Goal: Task Accomplishment & Management: Manage account settings

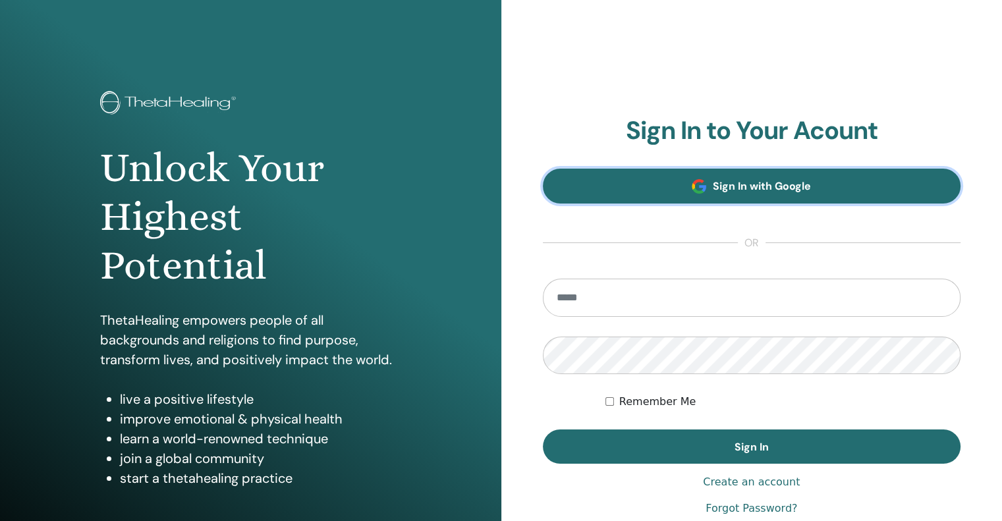
click at [696, 185] on span at bounding box center [698, 186] width 14 height 14
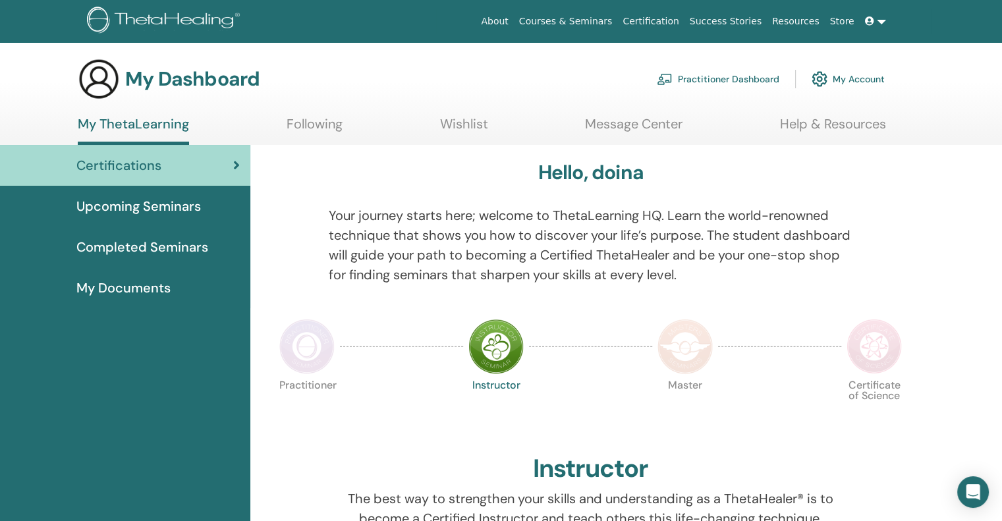
click at [819, 73] on img at bounding box center [819, 79] width 16 height 22
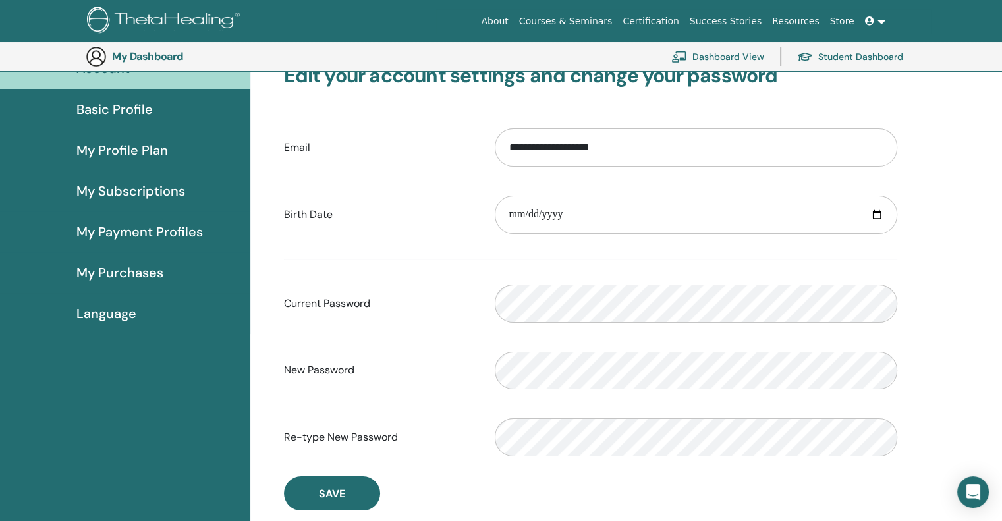
scroll to position [95, 0]
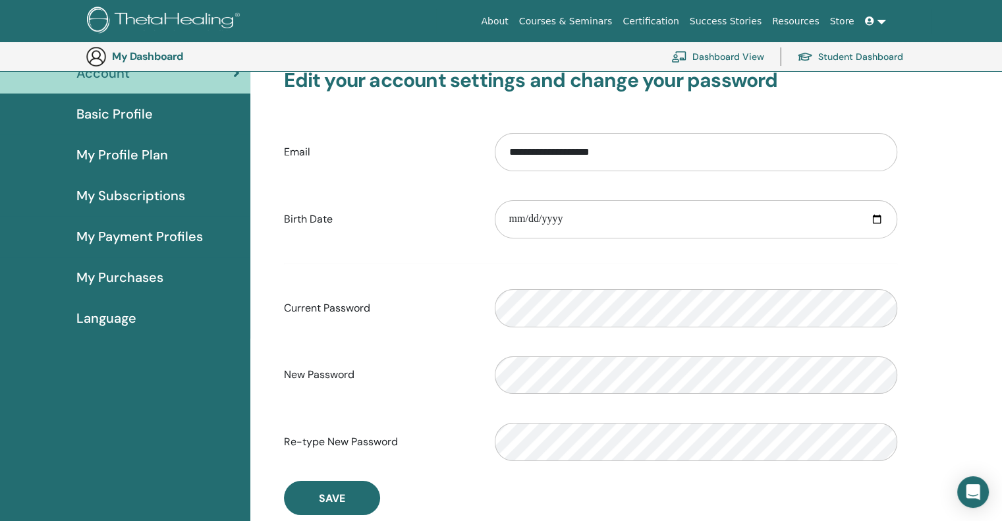
click at [153, 152] on span "My Profile Plan" at bounding box center [122, 155] width 92 height 20
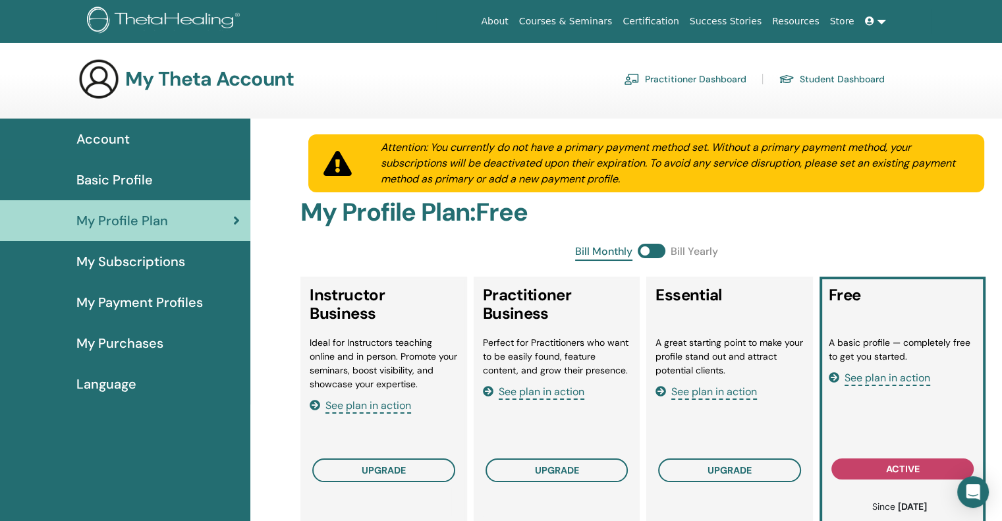
click at [157, 180] on div "Basic Profile" at bounding box center [125, 180] width 229 height 20
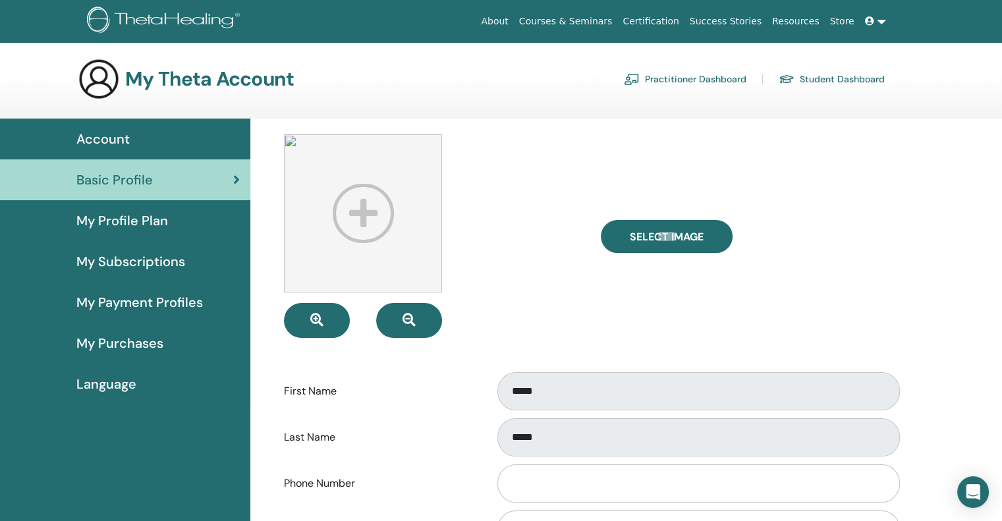
click at [479, 417] on div "Last Name *****" at bounding box center [590, 436] width 633 height 43
click at [153, 144] on div "Account" at bounding box center [125, 139] width 229 height 20
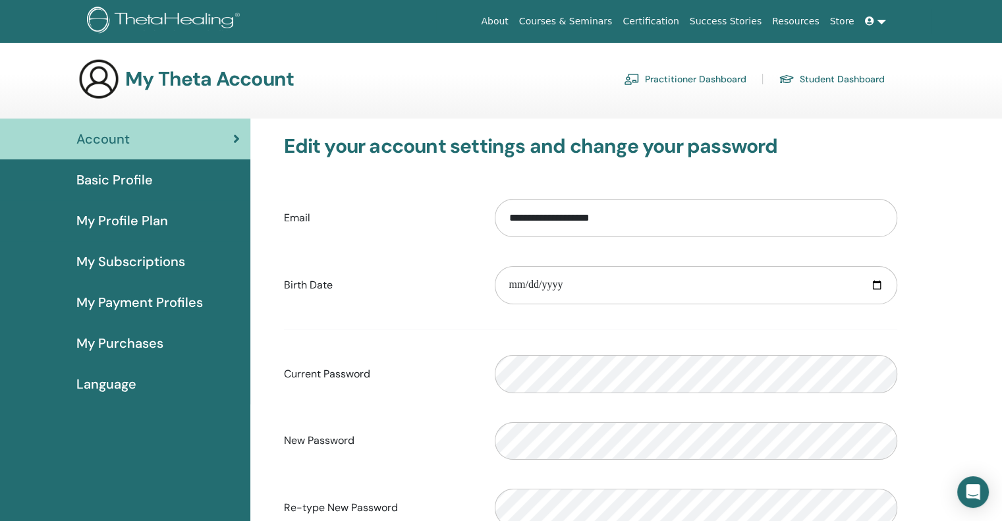
click at [179, 166] on link "Basic Profile" at bounding box center [125, 179] width 250 height 41
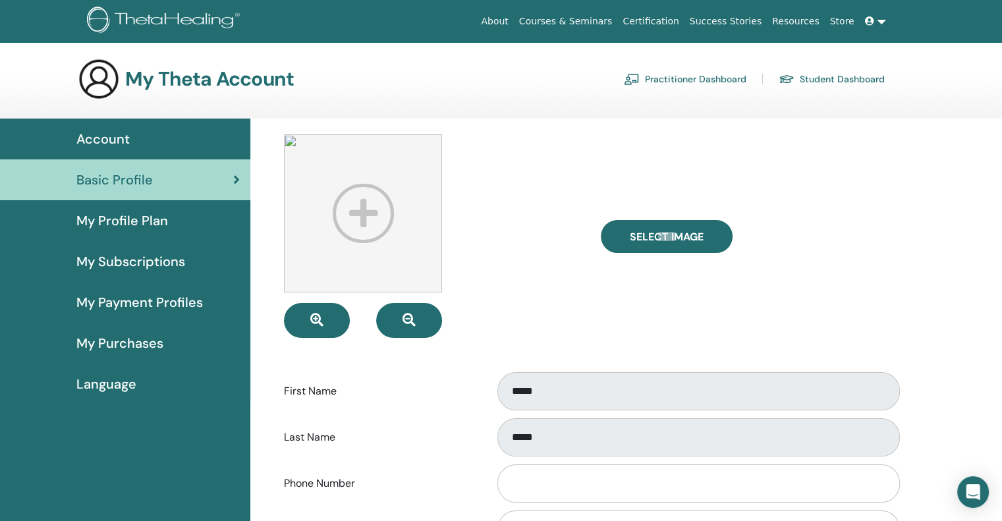
click at [120, 226] on span "My Profile Plan" at bounding box center [122, 221] width 92 height 20
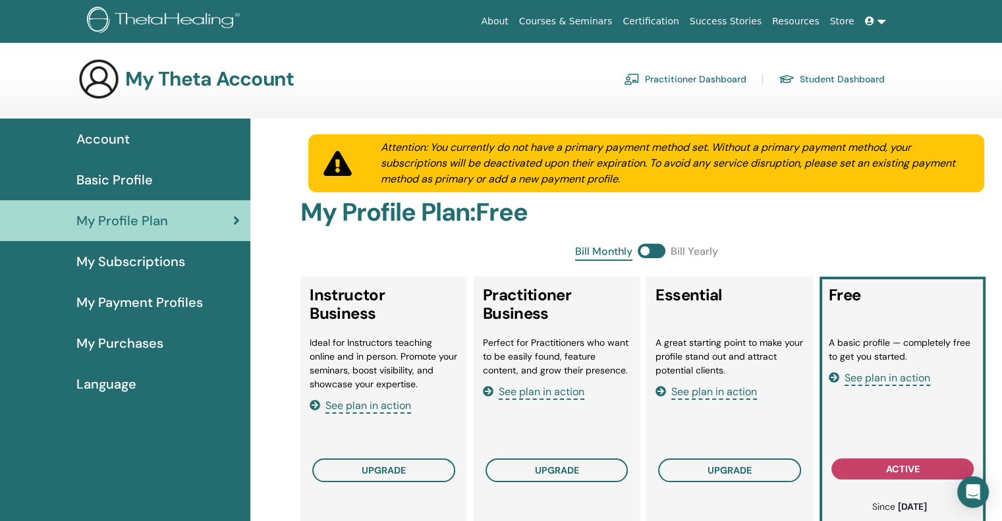
click at [161, 177] on div "Basic Profile" at bounding box center [125, 180] width 229 height 20
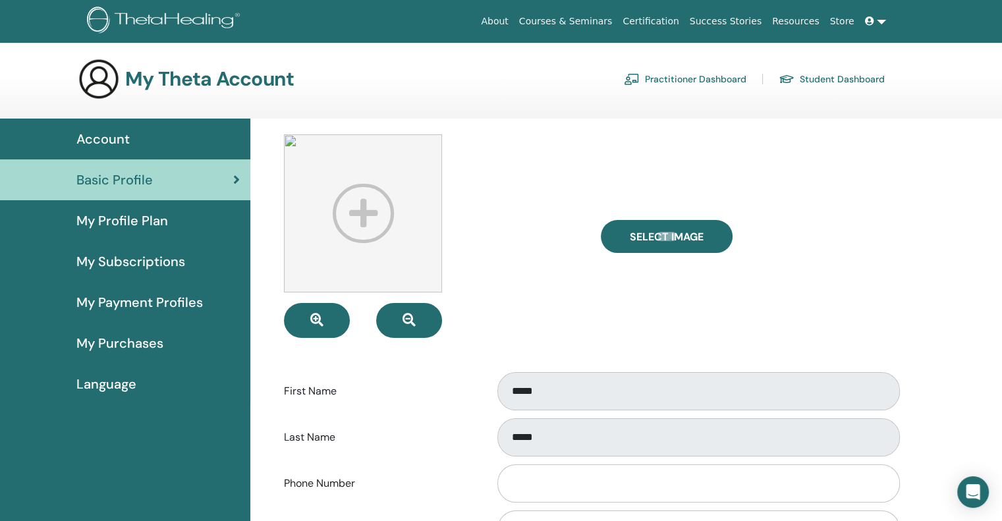
click at [67, 118] on section "My Theta Account Practitioner Dashboard Student Dashboard" at bounding box center [501, 88] width 1002 height 61
click at [92, 129] on span "Account" at bounding box center [102, 139] width 53 height 20
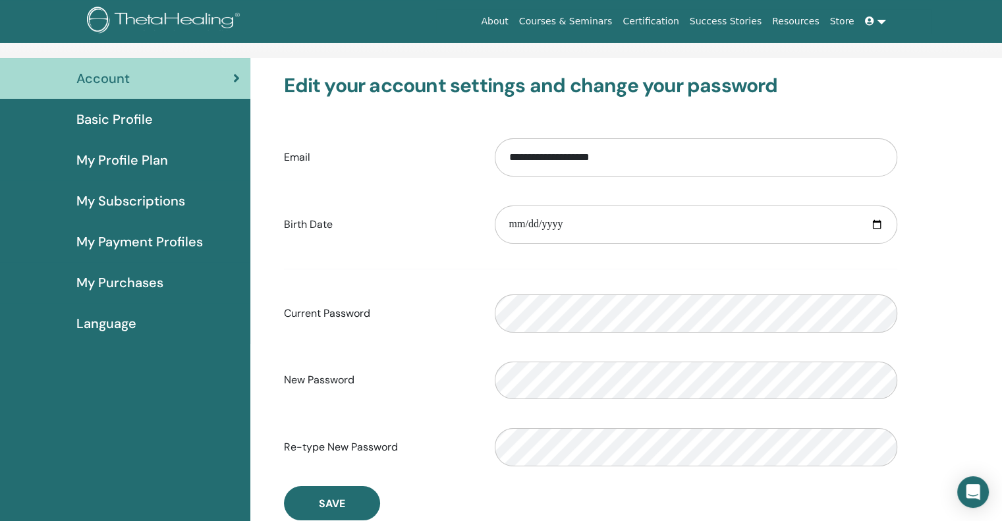
scroll to position [66, 0]
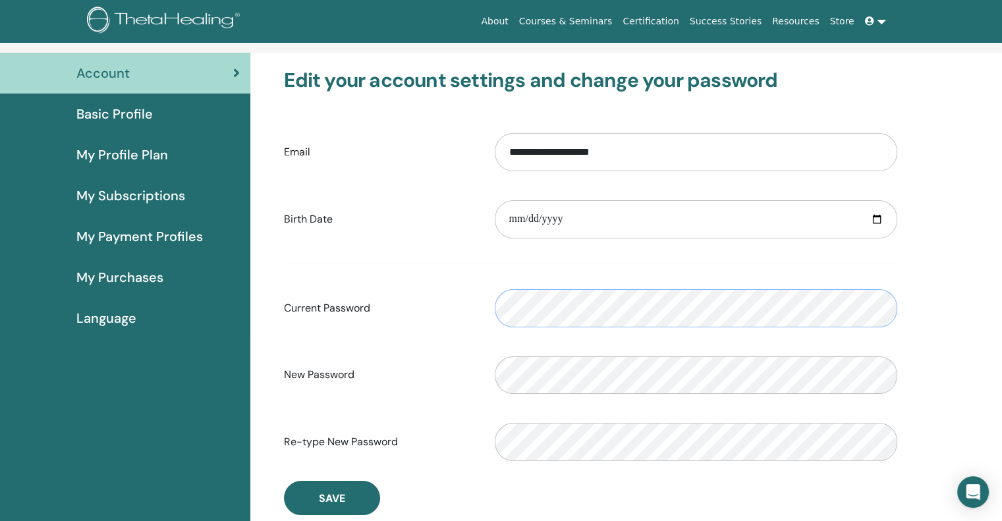
click at [274, 321] on div "Current Password Please enter a valid password" at bounding box center [590, 308] width 633 height 57
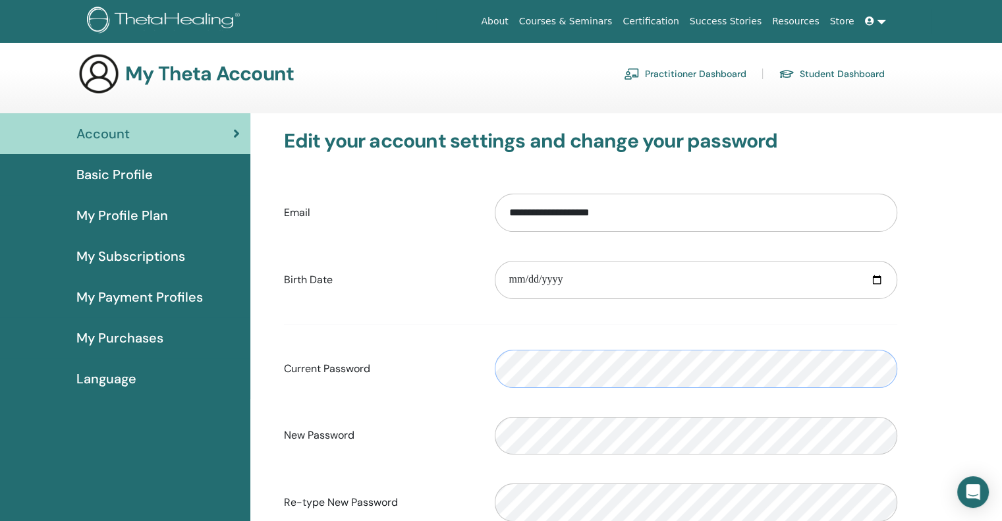
scroll to position [0, 0]
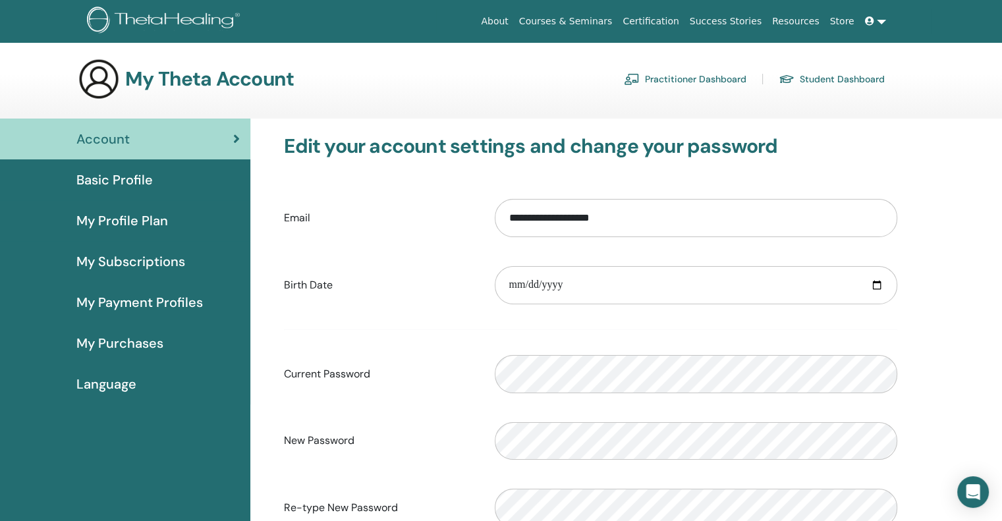
click at [513, 25] on link "About" at bounding box center [494, 21] width 38 height 24
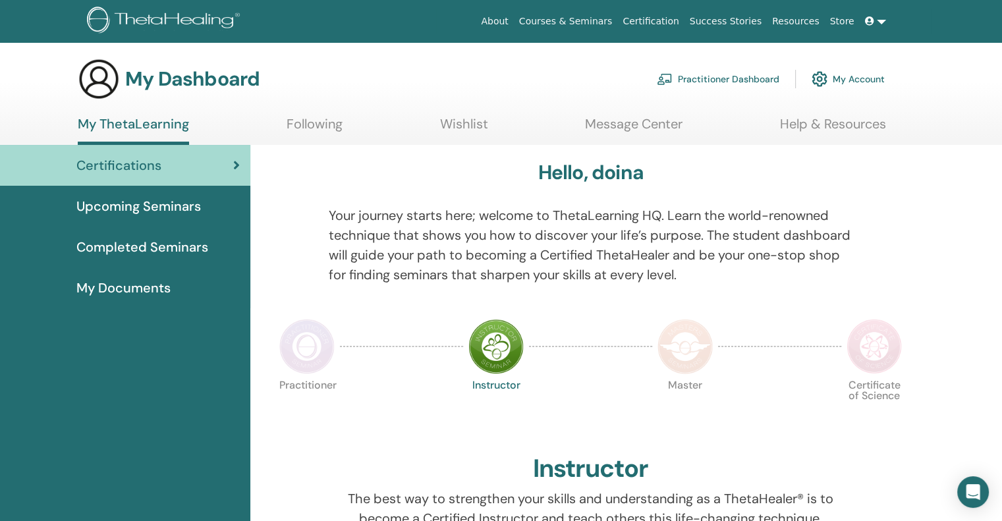
click at [144, 296] on span "My Documents" at bounding box center [123, 288] width 94 height 20
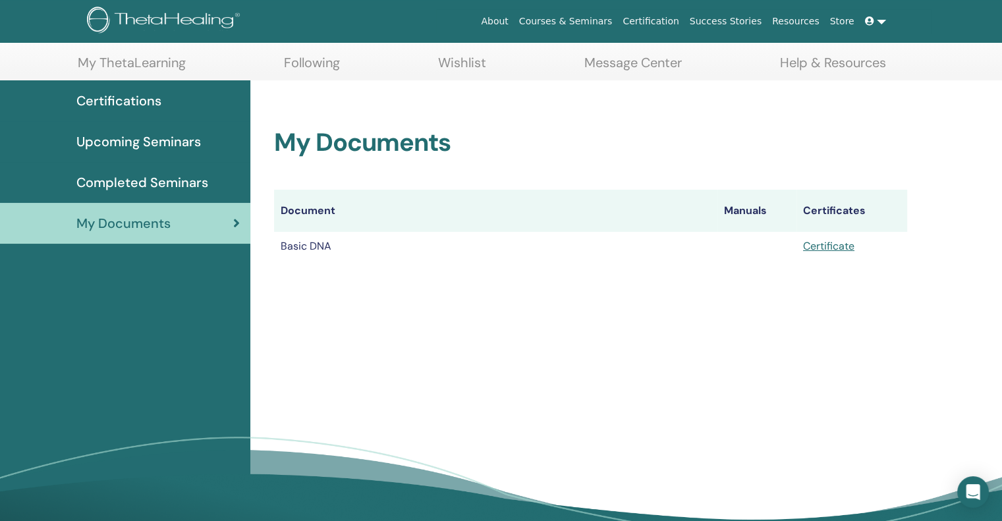
scroll to position [66, 0]
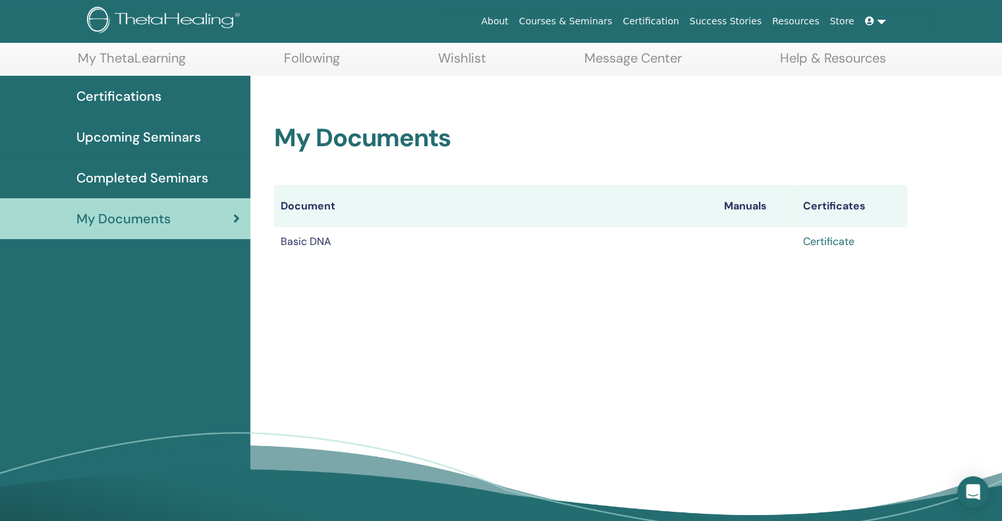
click at [823, 243] on link "Certificate" at bounding box center [828, 241] width 51 height 14
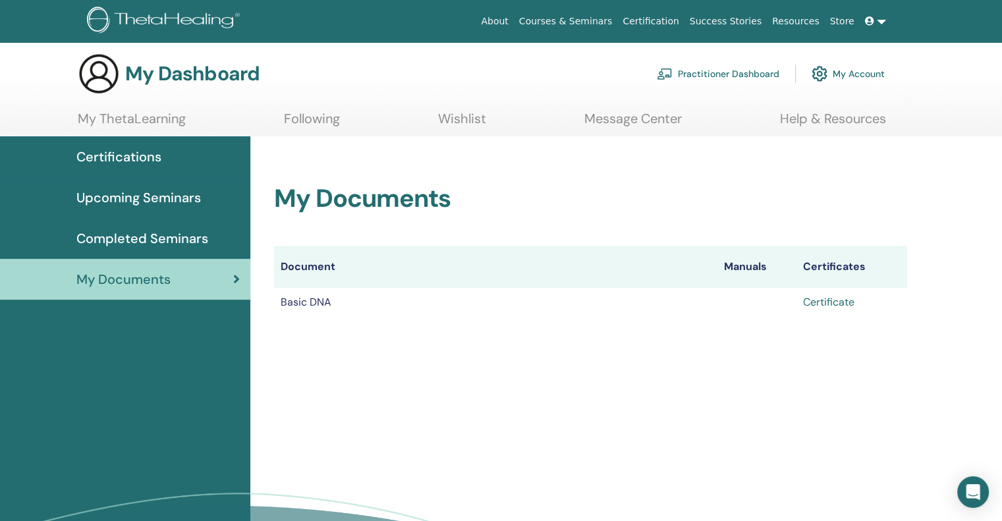
scroll to position [0, 0]
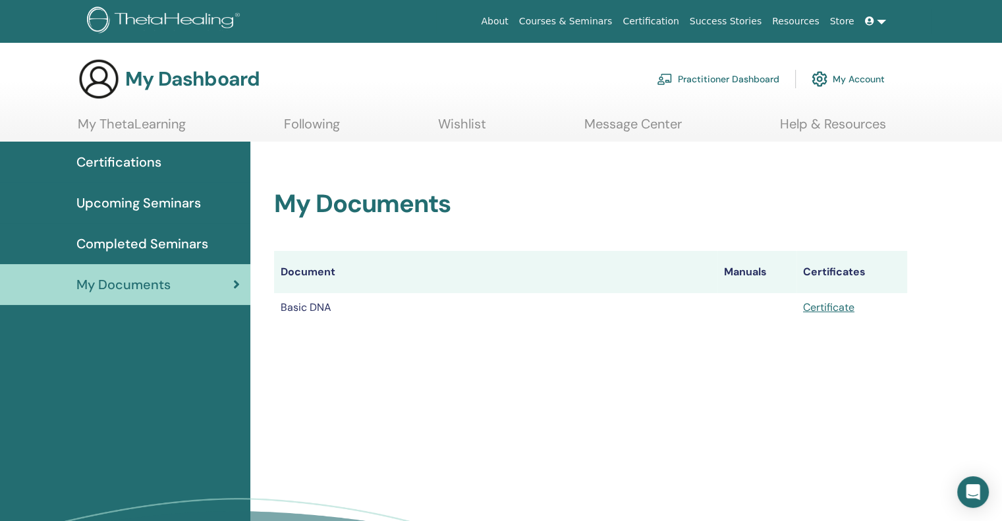
click at [818, 84] on img at bounding box center [819, 79] width 16 height 22
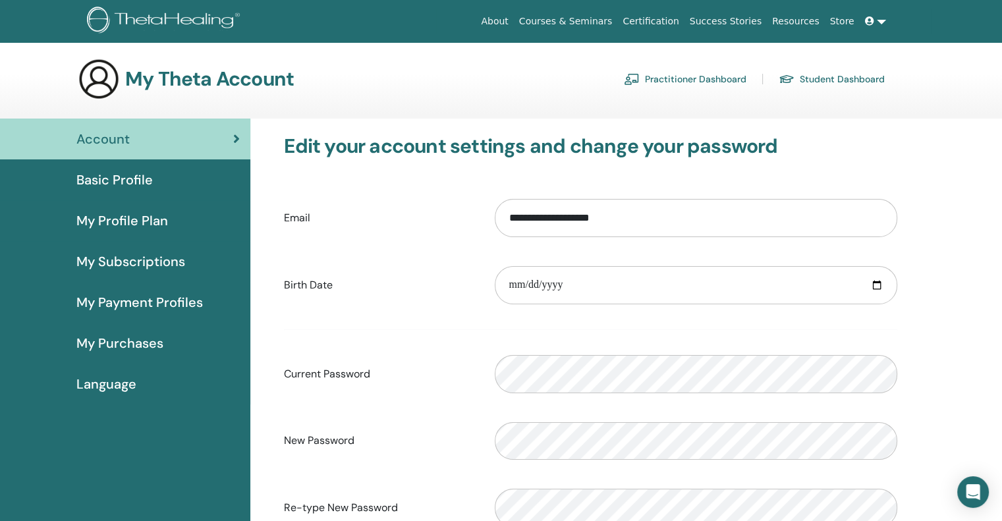
click at [159, 173] on div "Basic Profile" at bounding box center [125, 180] width 229 height 20
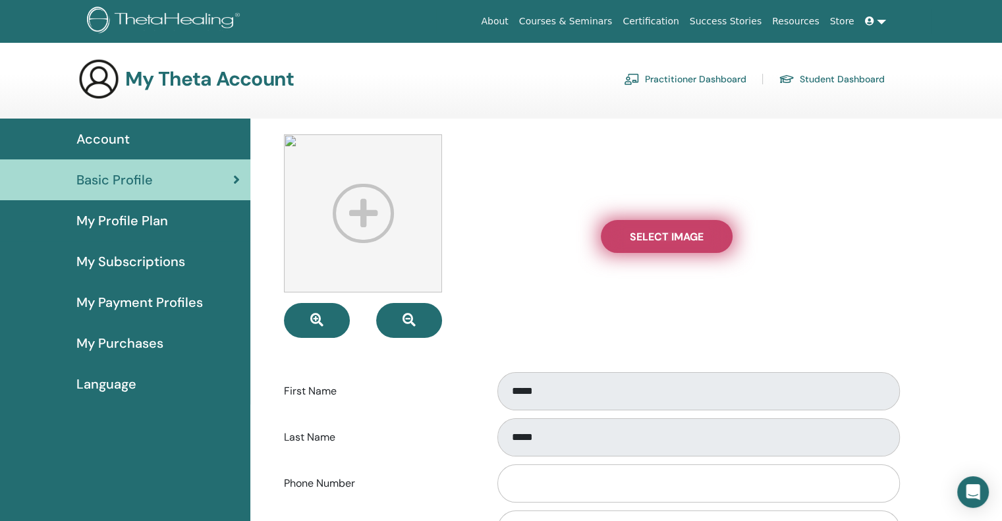
click at [660, 245] on label "Select Image" at bounding box center [667, 236] width 132 height 33
click at [660, 241] on input "Select Image" at bounding box center [666, 236] width 17 height 9
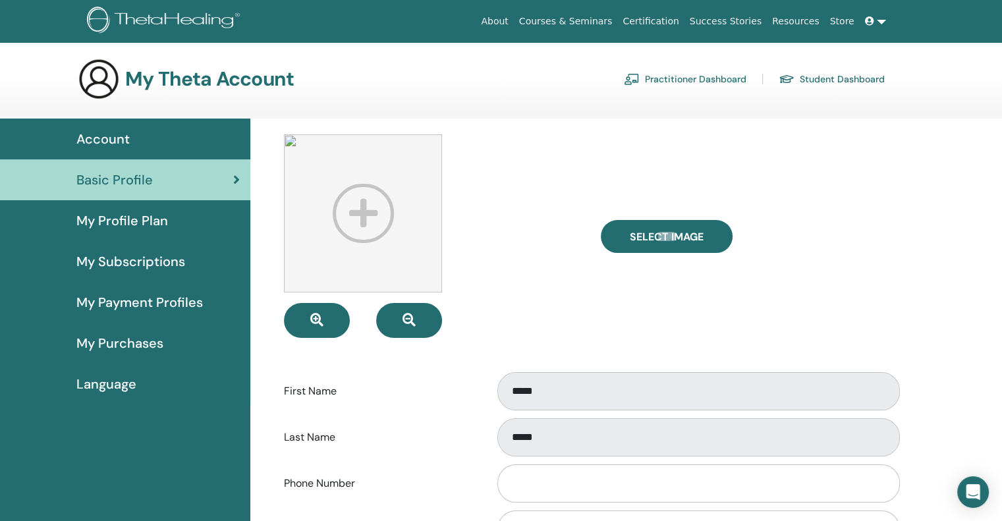
click at [166, 211] on span "My Profile Plan" at bounding box center [122, 221] width 92 height 20
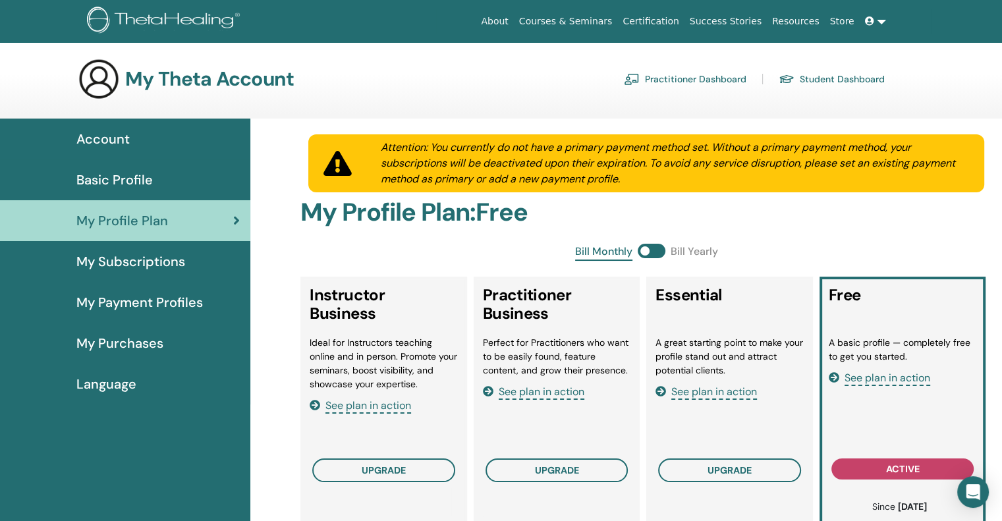
click at [113, 162] on link "Basic Profile" at bounding box center [125, 179] width 250 height 41
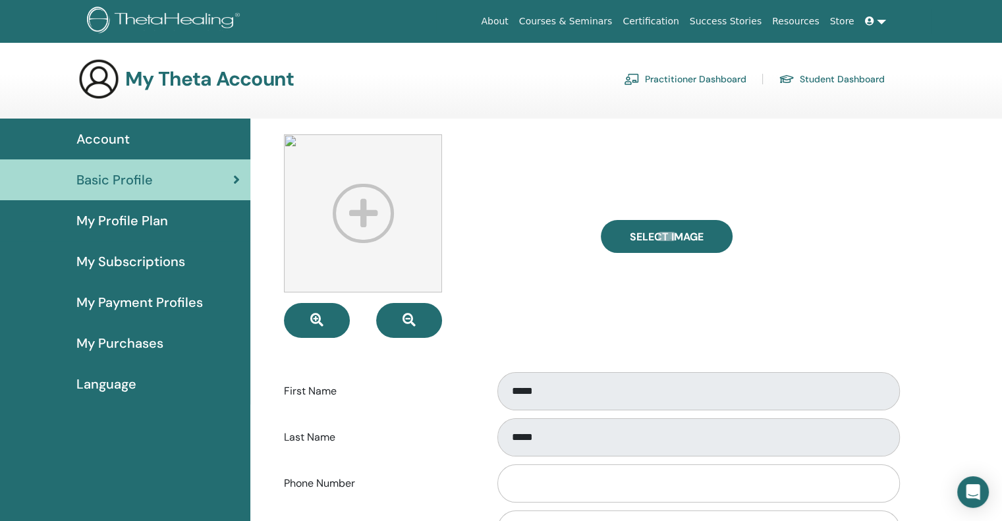
click at [113, 151] on link "Account" at bounding box center [125, 139] width 250 height 41
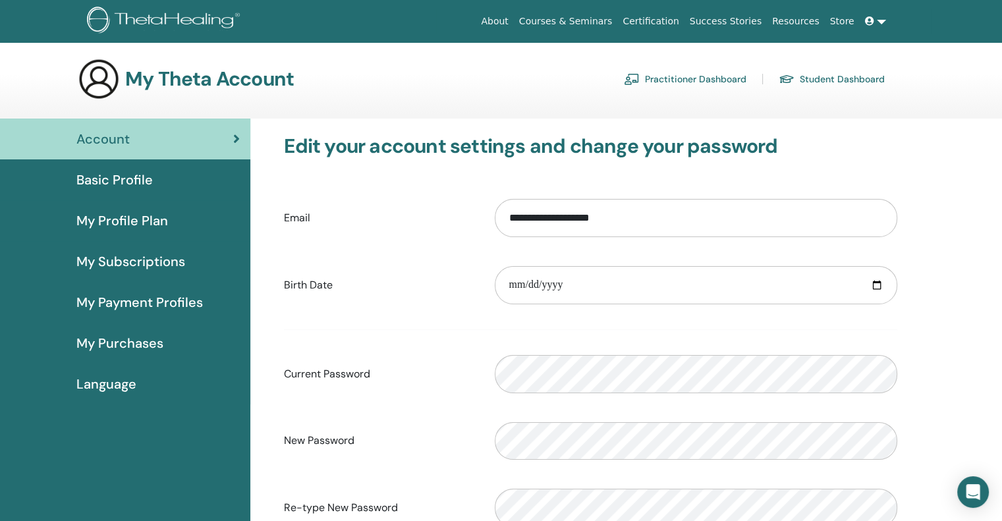
click at [123, 176] on span "Basic Profile" at bounding box center [114, 180] width 76 height 20
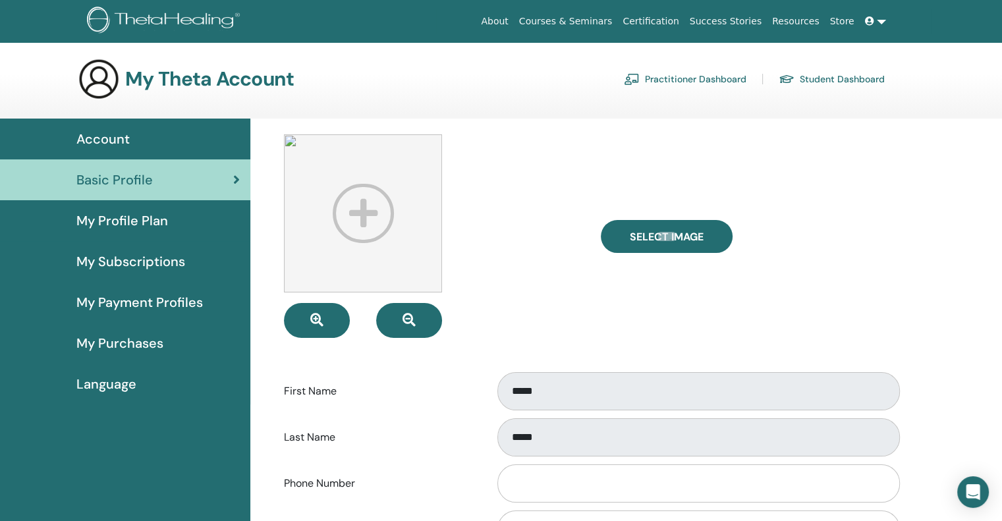
click at [134, 144] on div "Account" at bounding box center [125, 139] width 229 height 20
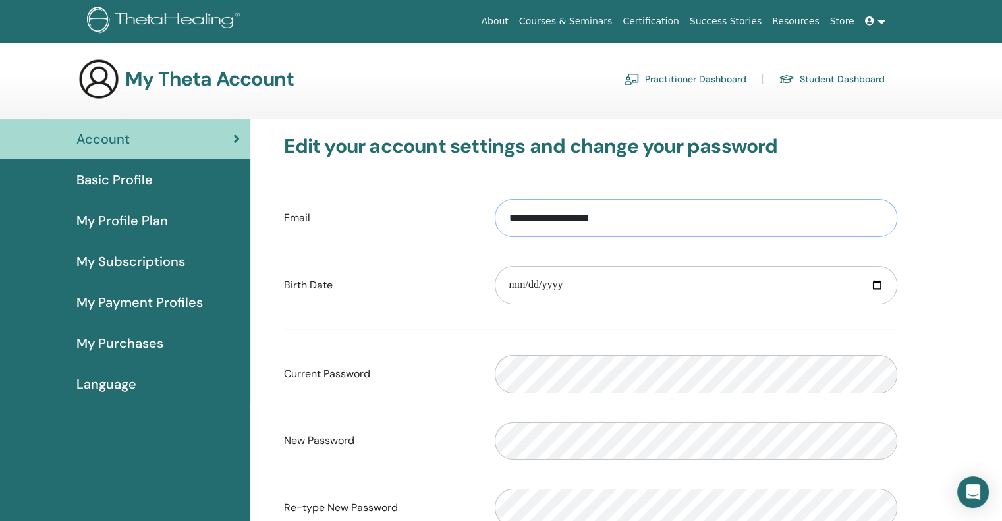
click at [508, 221] on input "**********" at bounding box center [696, 218] width 402 height 38
click at [168, 180] on div "Basic Profile" at bounding box center [125, 180] width 229 height 20
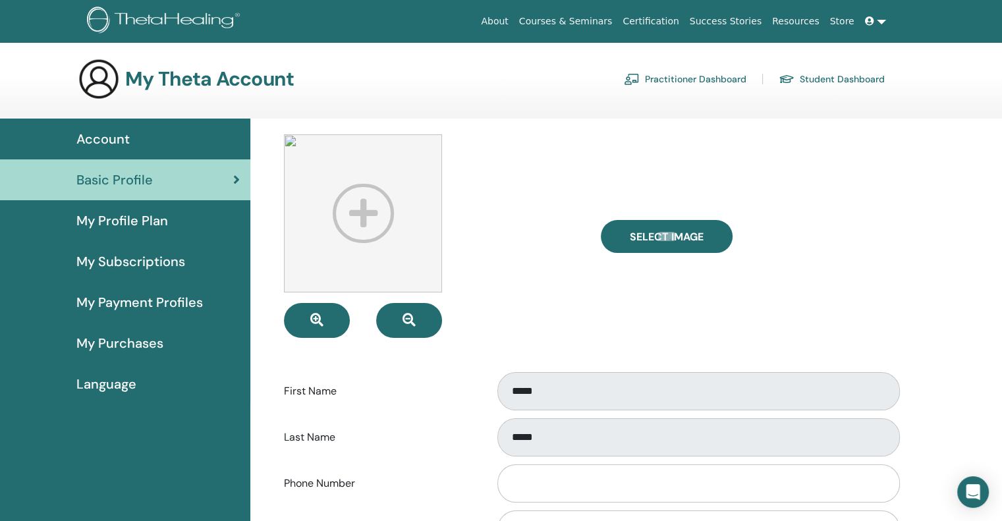
click at [124, 125] on link "Account" at bounding box center [125, 139] width 250 height 41
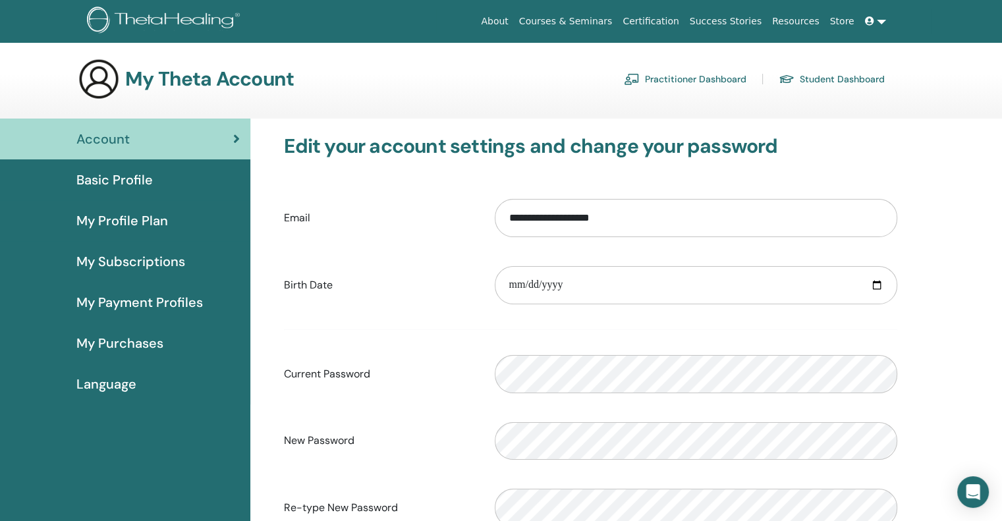
click at [568, 18] on link "Courses & Seminars" at bounding box center [566, 21] width 104 height 24
click at [867, 13] on link at bounding box center [875, 21] width 32 height 24
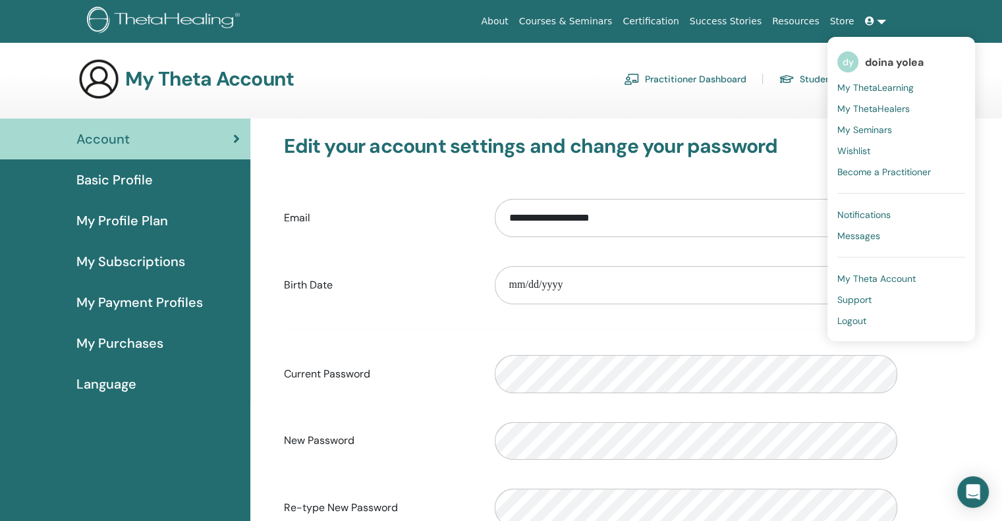
click at [863, 56] on link "dy doina yolea" at bounding box center [901, 62] width 128 height 30
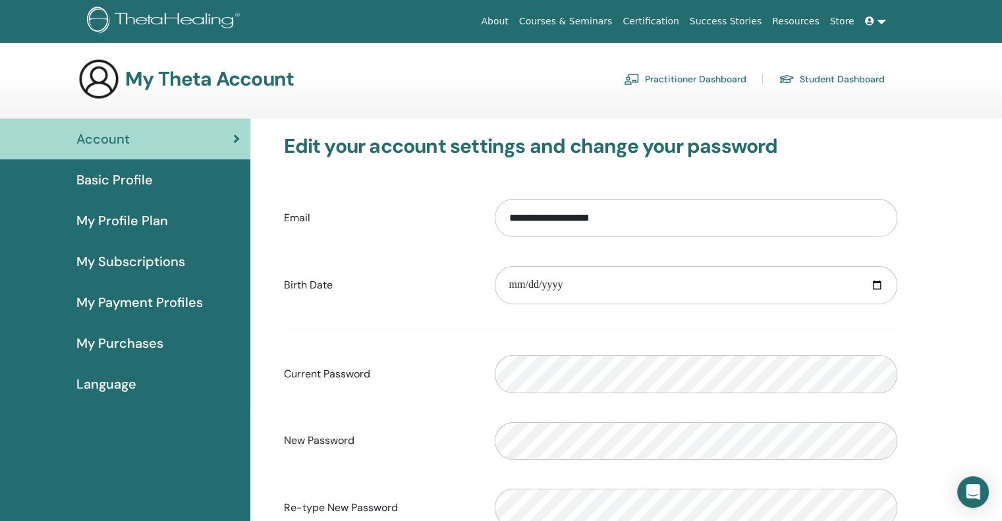
click at [133, 181] on span "Basic Profile" at bounding box center [114, 180] width 76 height 20
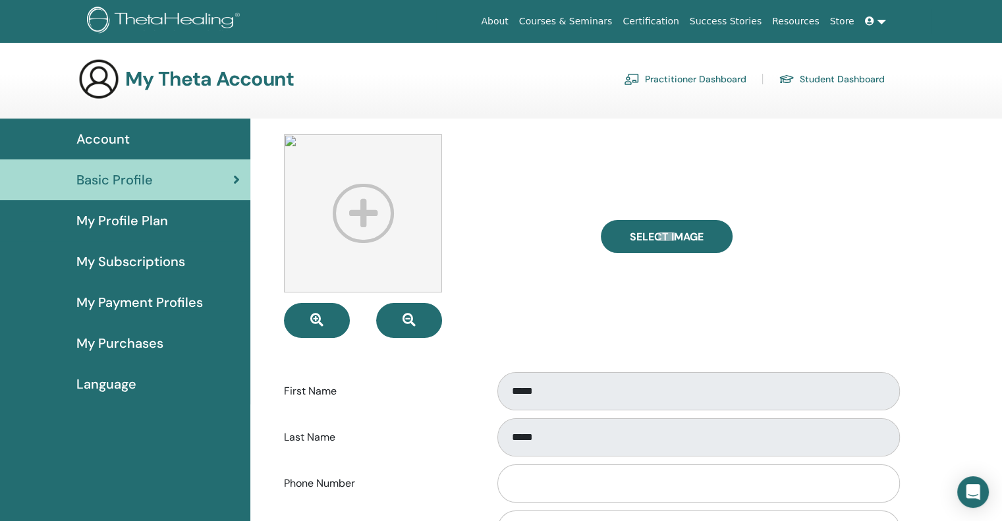
click at [197, 374] on div "Language" at bounding box center [125, 384] width 229 height 20
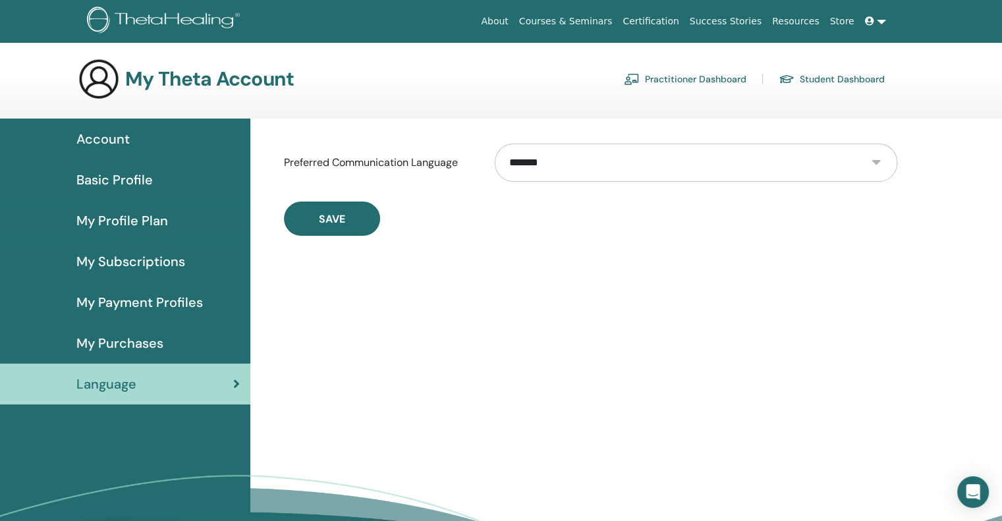
click at [174, 344] on div "My Purchases" at bounding box center [125, 343] width 229 height 20
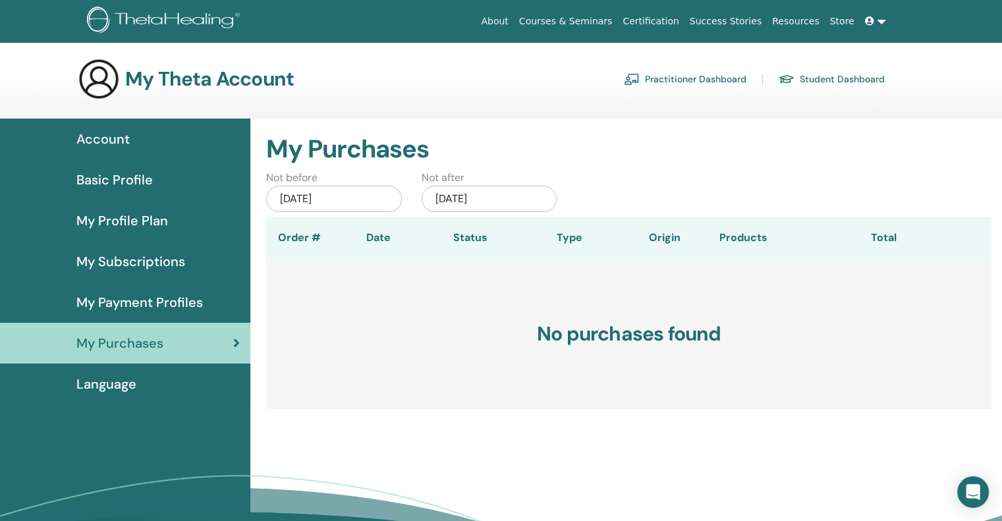
click at [177, 290] on link "My Payment Profiles" at bounding box center [125, 302] width 250 height 41
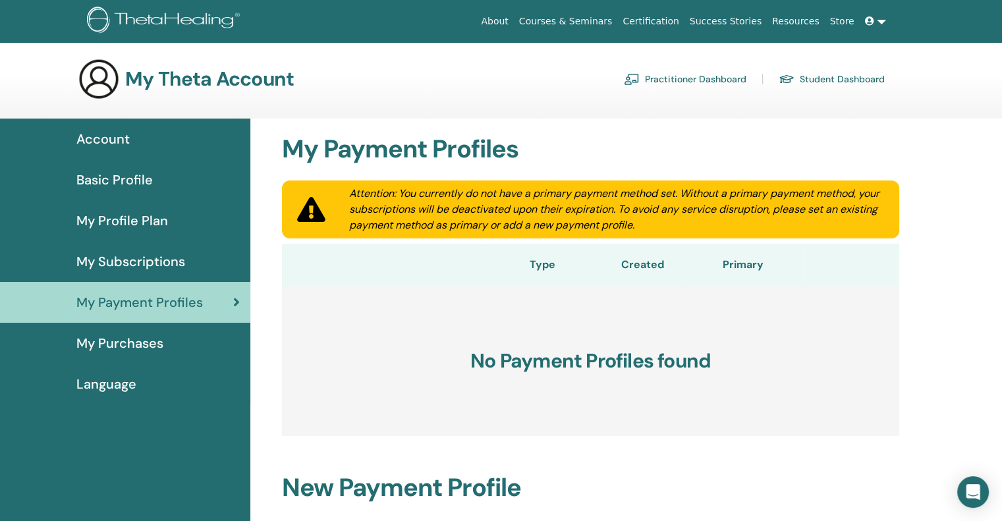
click at [142, 209] on link "My Profile Plan" at bounding box center [125, 220] width 250 height 41
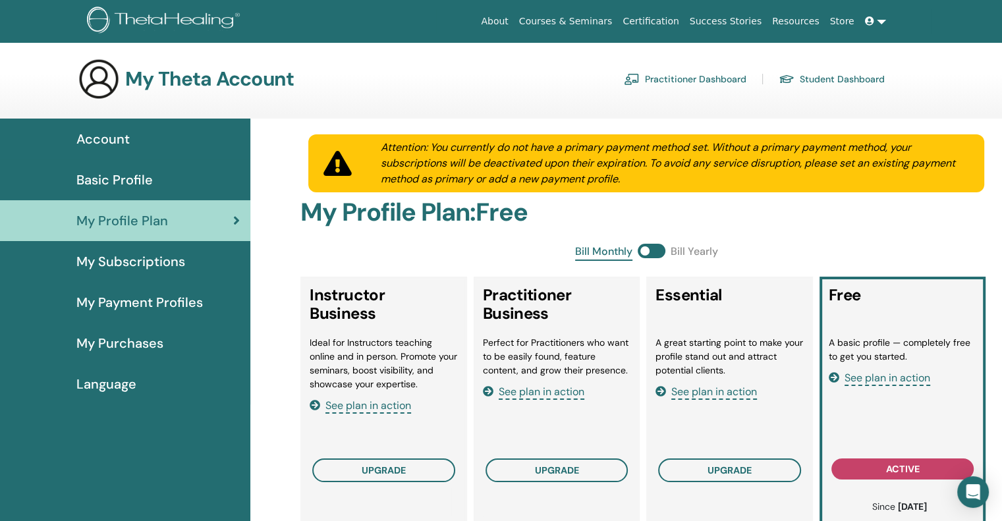
click at [134, 170] on span "Basic Profile" at bounding box center [114, 180] width 76 height 20
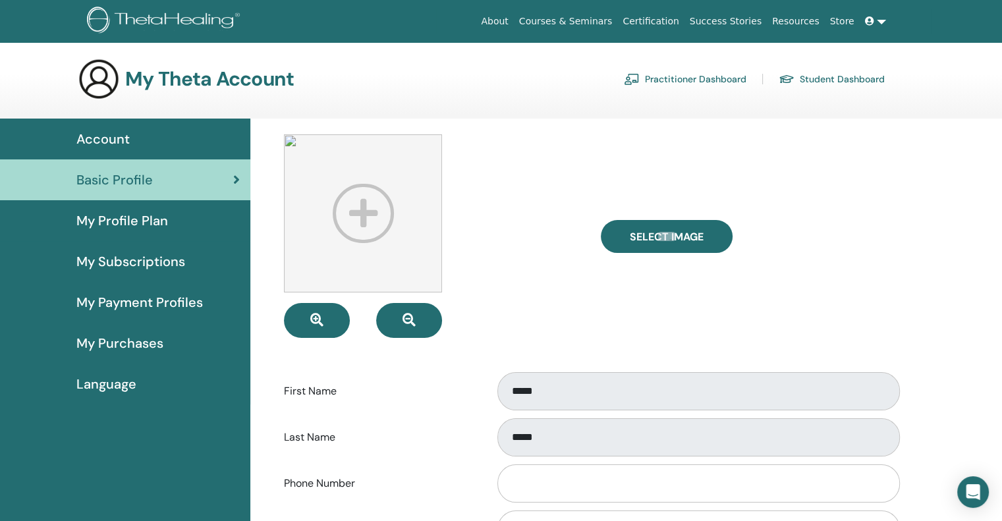
click at [132, 138] on div "Account" at bounding box center [125, 139] width 229 height 20
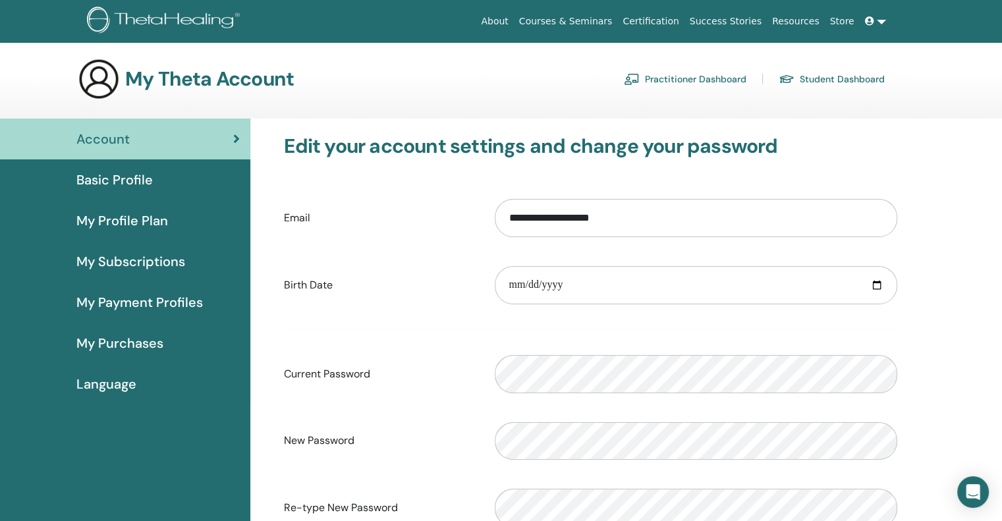
click at [141, 161] on link "Basic Profile" at bounding box center [125, 179] width 250 height 41
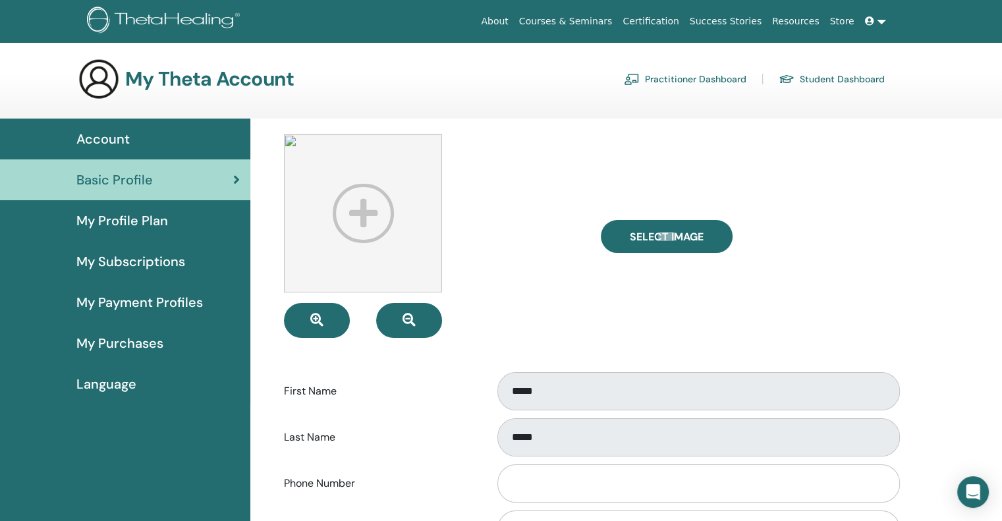
click at [869, 23] on icon at bounding box center [869, 20] width 9 height 9
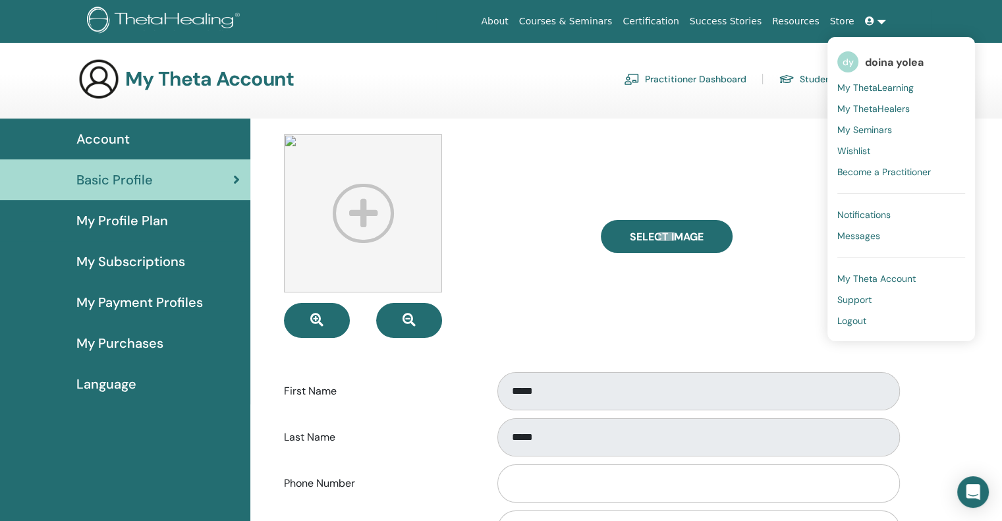
click at [912, 279] on span "My Theta Account" at bounding box center [876, 279] width 78 height 12
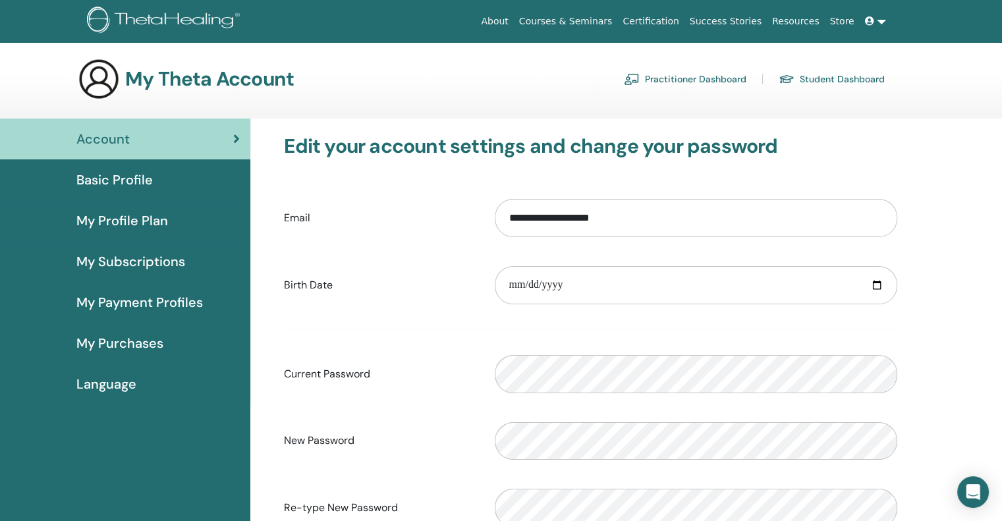
click at [876, 13] on link at bounding box center [875, 21] width 32 height 24
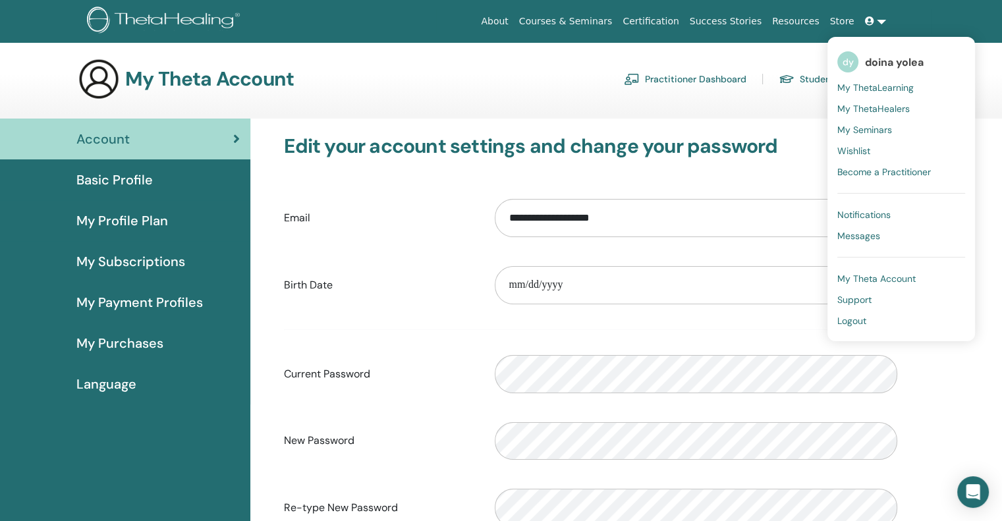
click at [880, 86] on span "My ThetaLearning" at bounding box center [875, 88] width 76 height 12
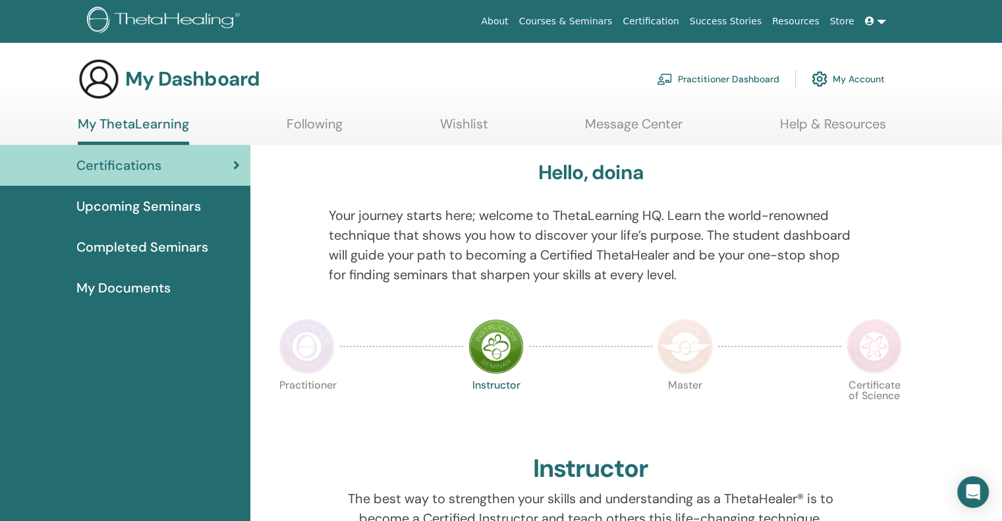
click at [97, 84] on img at bounding box center [99, 79] width 42 height 42
click at [876, 19] on span at bounding box center [871, 21] width 12 height 11
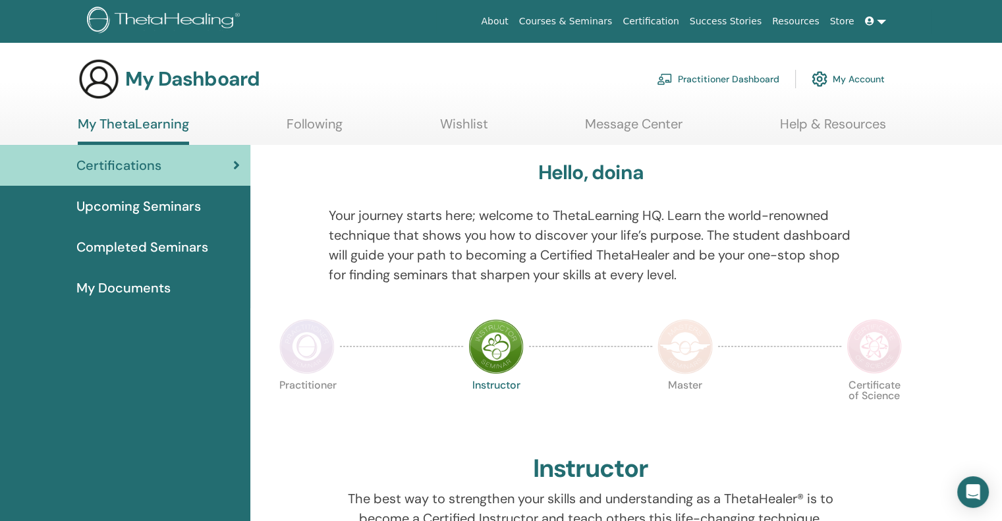
click at [879, 22] on link at bounding box center [875, 21] width 32 height 24
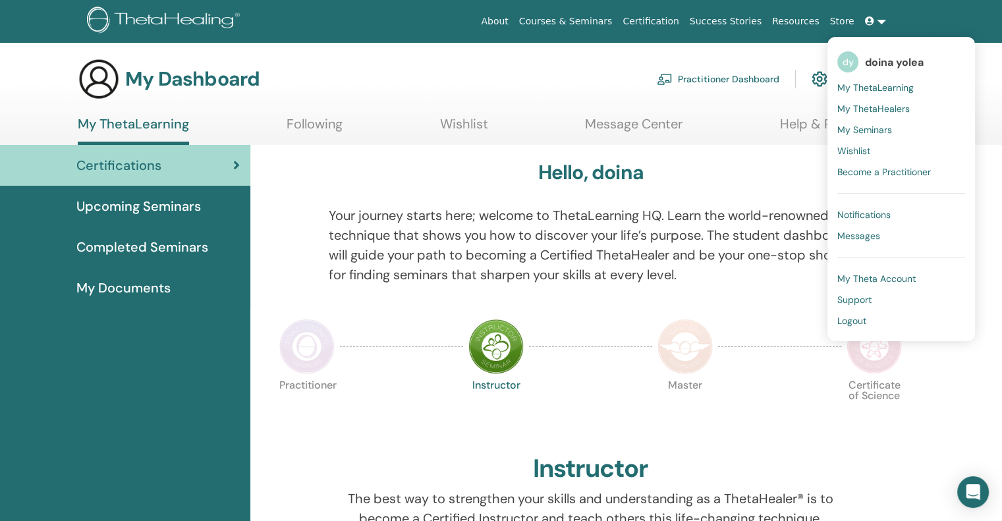
click at [882, 276] on span "My Theta Account" at bounding box center [876, 279] width 78 height 12
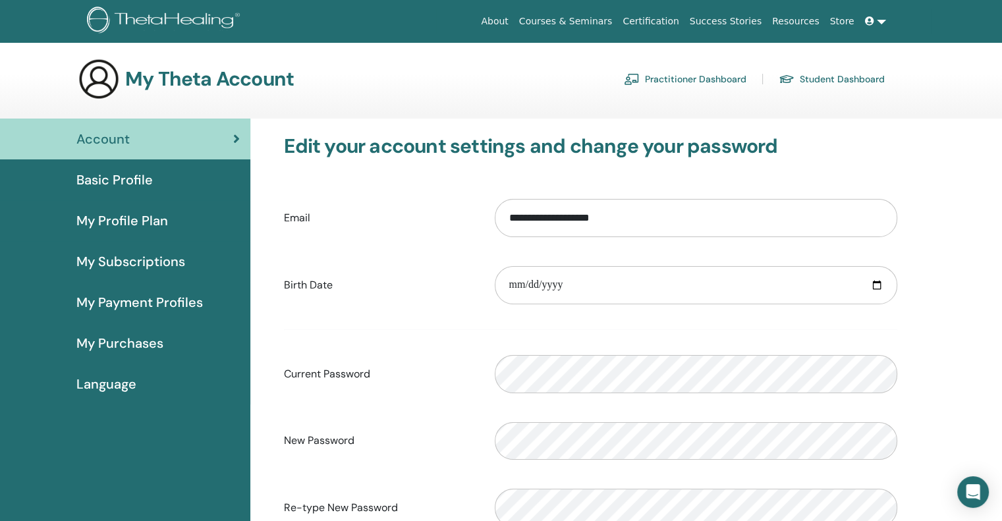
click at [143, 181] on span "Basic Profile" at bounding box center [114, 180] width 76 height 20
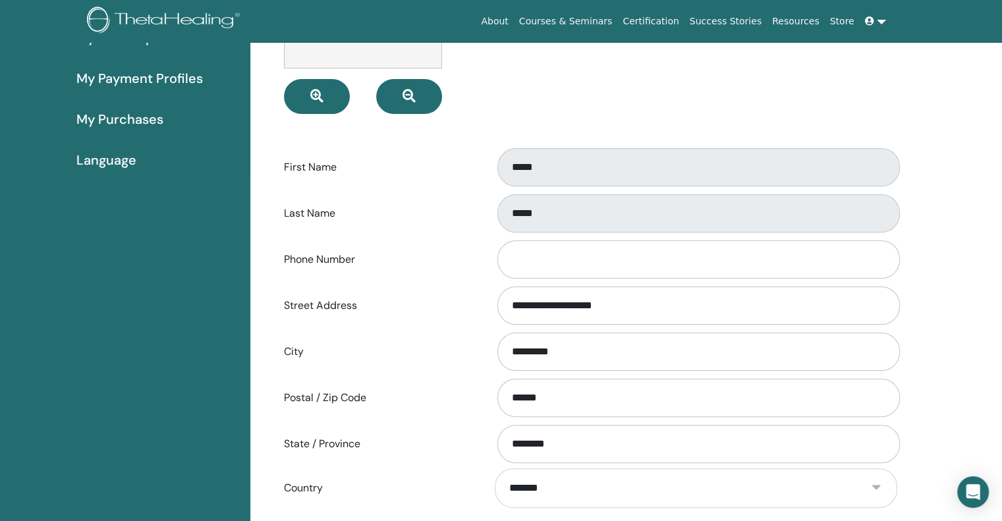
scroll to position [227, 0]
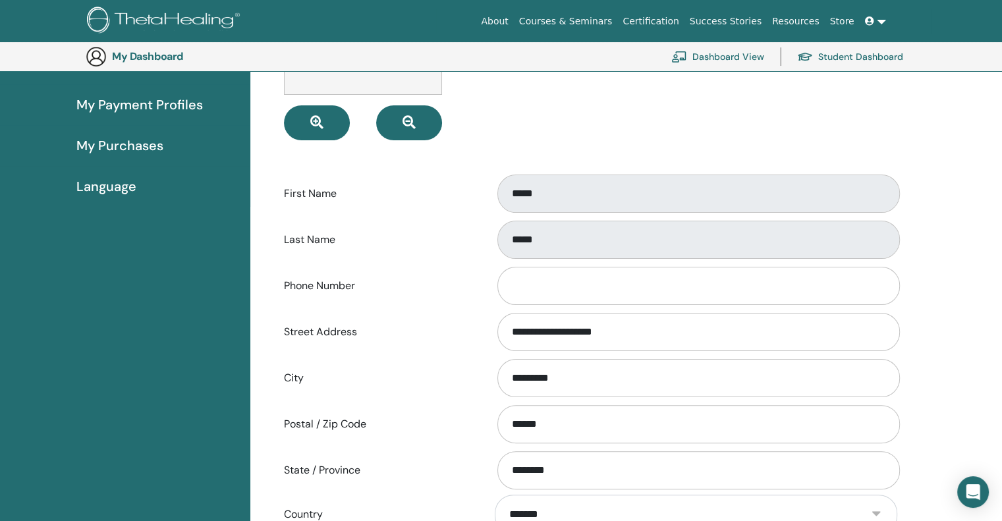
click at [491, 235] on div "*****" at bounding box center [696, 239] width 422 height 43
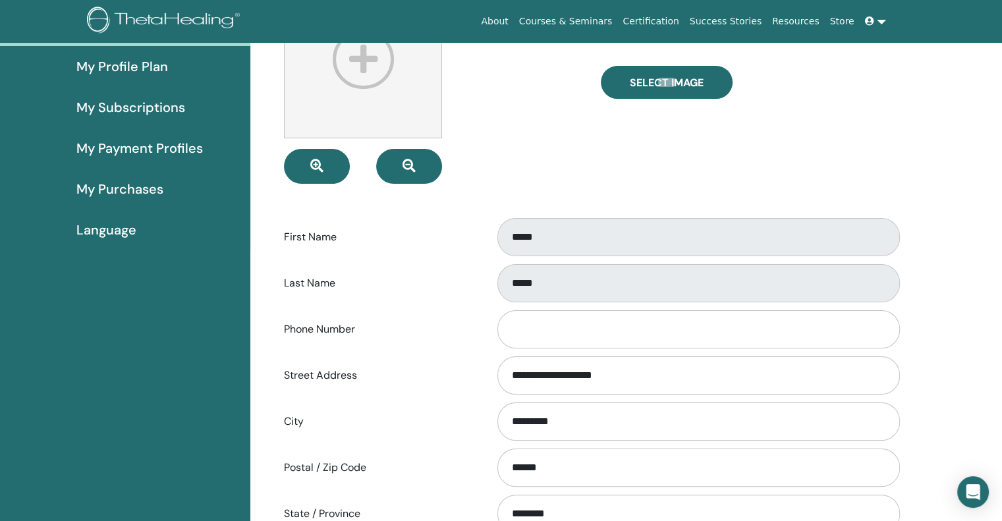
scroll to position [0, 0]
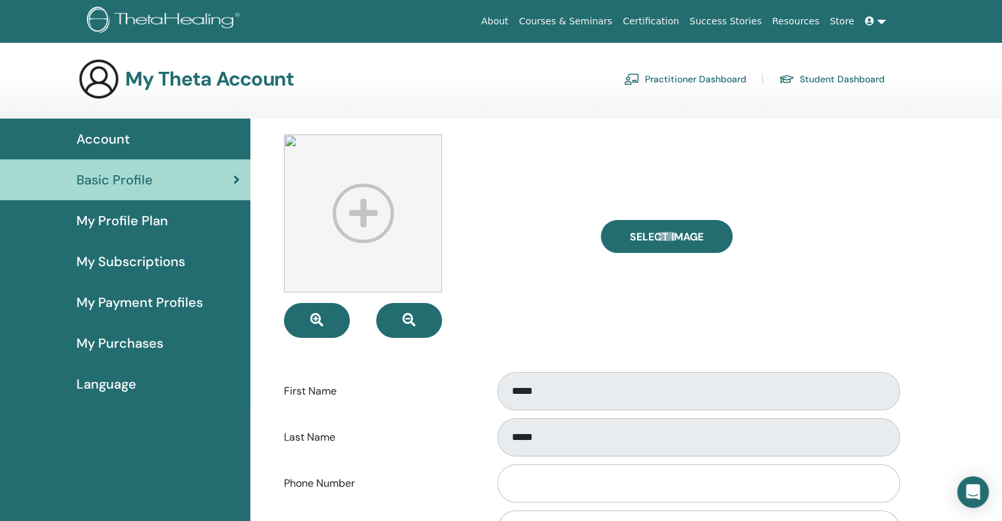
click at [146, 130] on div "Account" at bounding box center [125, 139] width 229 height 20
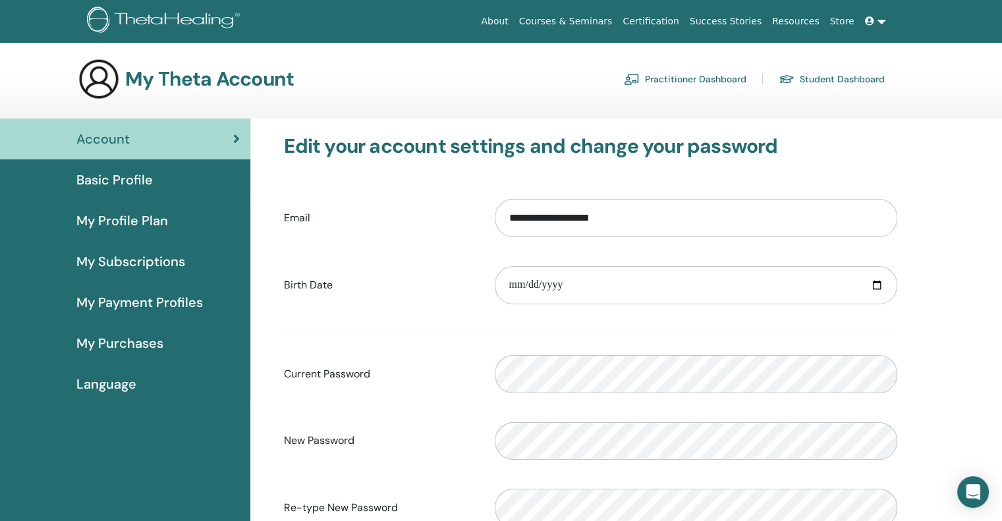
click at [173, 180] on div "Basic Profile" at bounding box center [125, 180] width 229 height 20
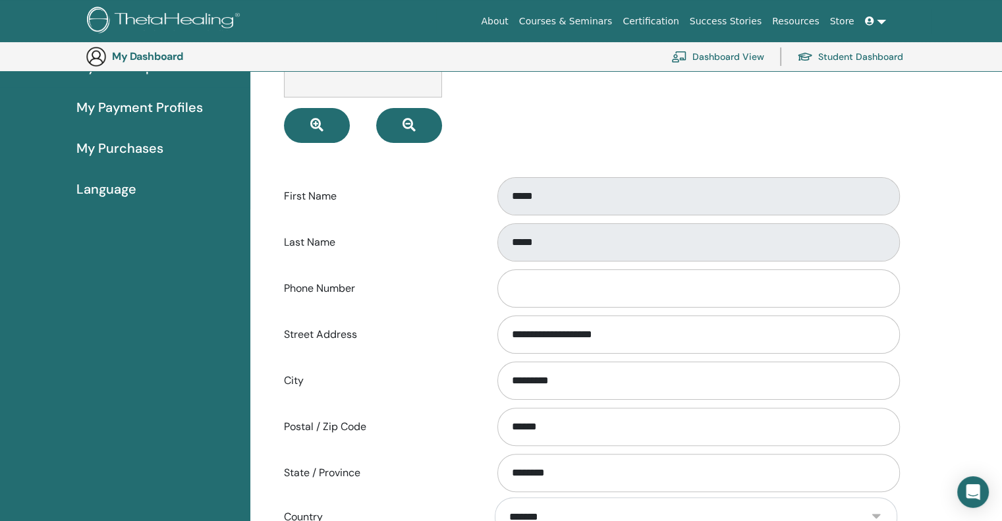
scroll to position [227, 0]
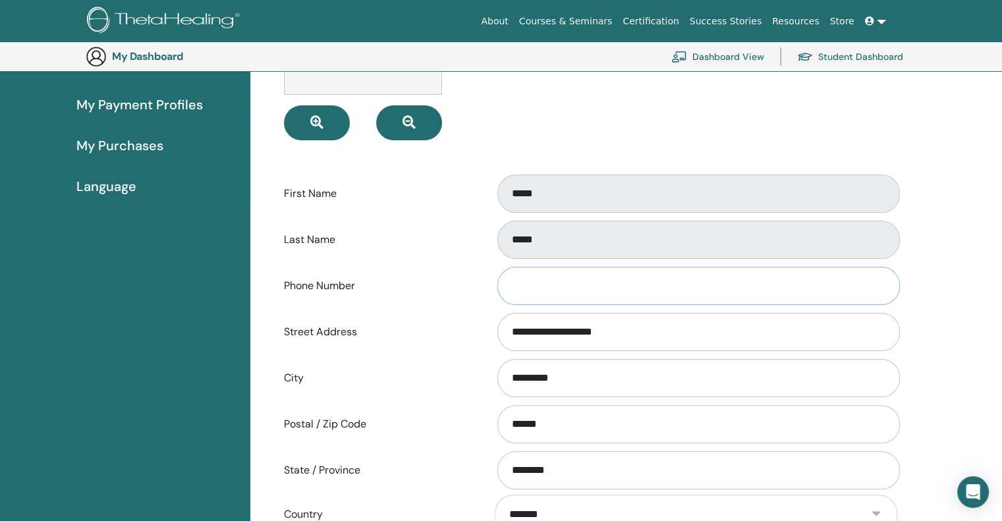
click at [527, 282] on input "Phone Number" at bounding box center [698, 286] width 402 height 38
type input "*"
type input "**********"
click at [938, 268] on div "**********" at bounding box center [625, 401] width 751 height 961
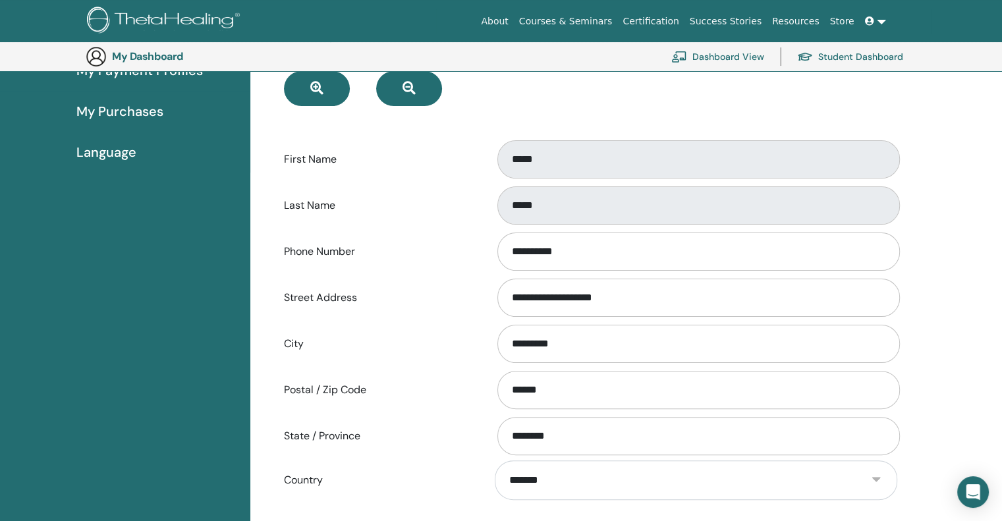
scroll to position [424, 0]
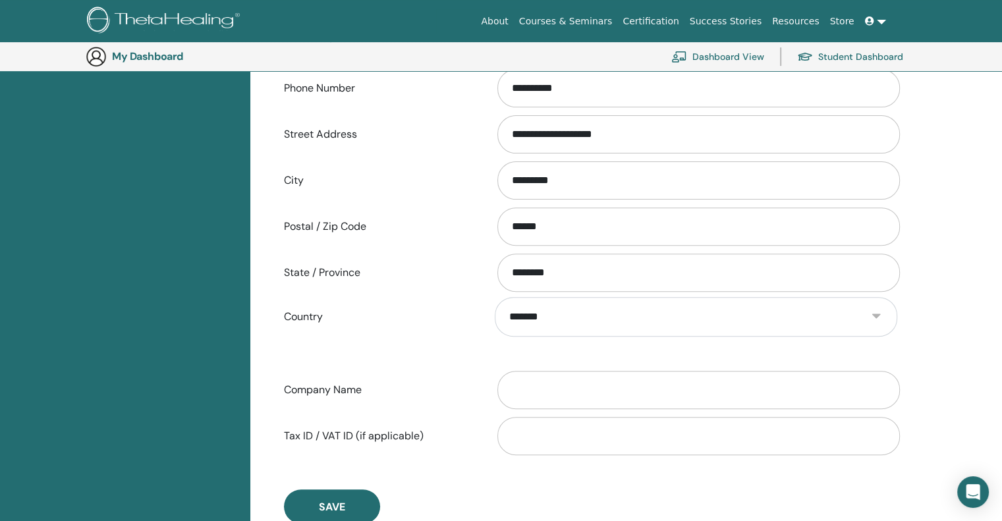
click at [447, 381] on label "Company Name" at bounding box center [379, 389] width 211 height 25
click at [497, 381] on input "Company Name" at bounding box center [698, 390] width 402 height 38
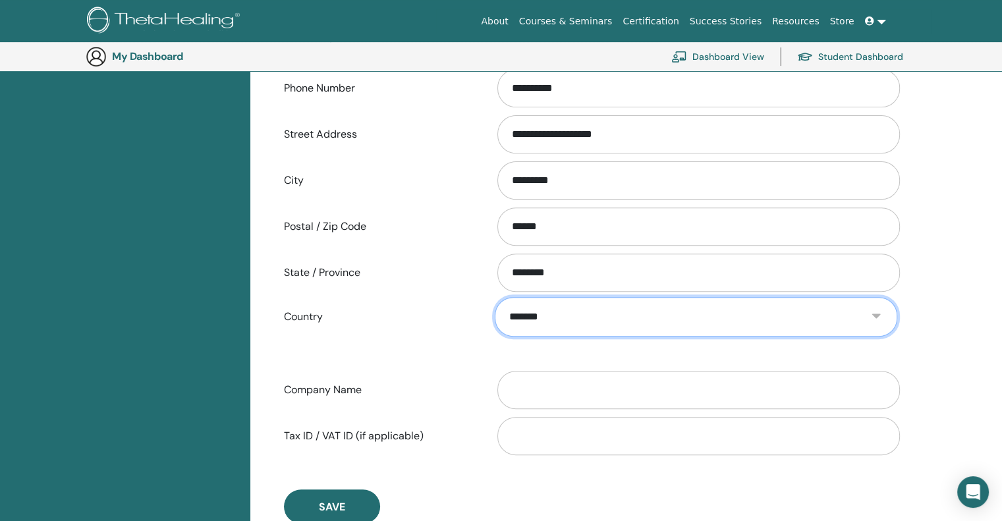
click at [496, 310] on select "**********" at bounding box center [696, 317] width 402 height 40
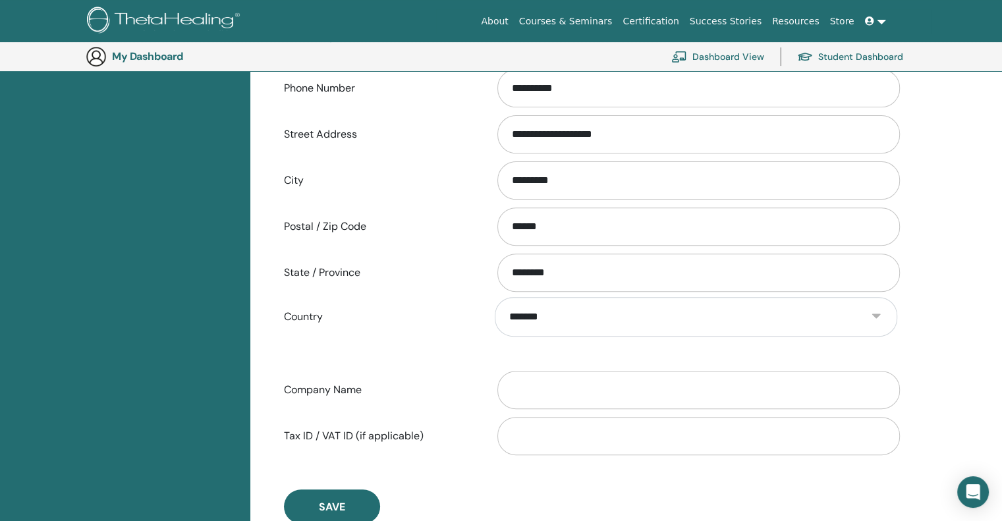
click at [452, 321] on label "Country" at bounding box center [379, 316] width 211 height 25
click at [495, 321] on select "**********" at bounding box center [696, 317] width 402 height 40
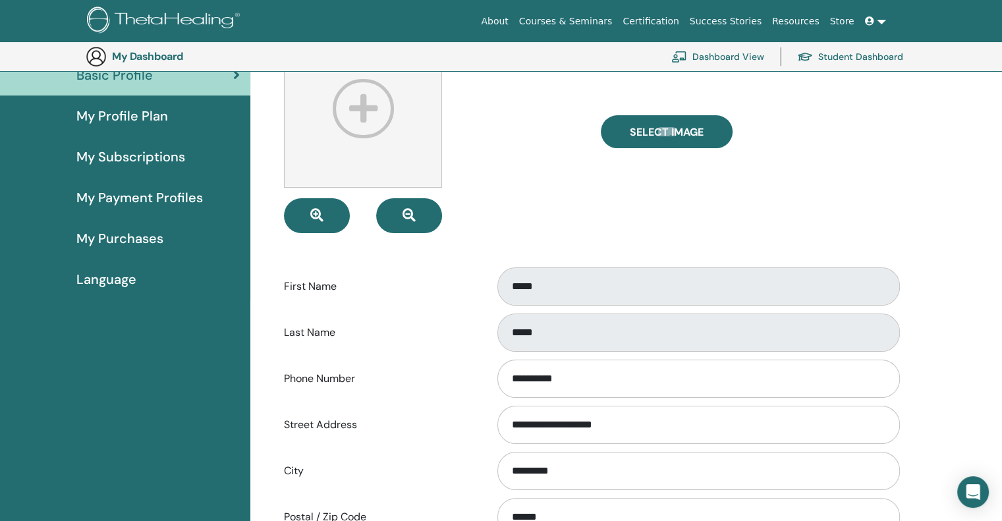
scroll to position [0, 0]
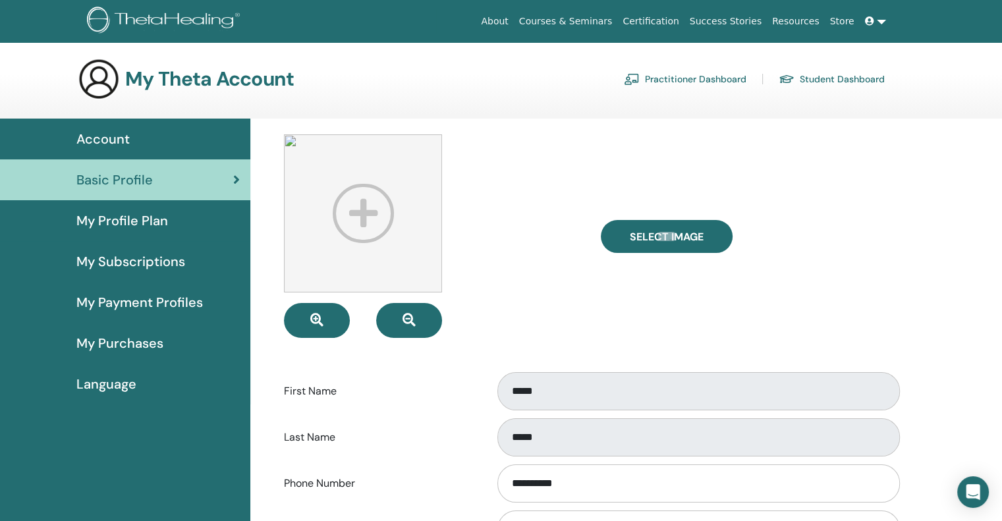
click at [143, 137] on div "Account" at bounding box center [125, 139] width 229 height 20
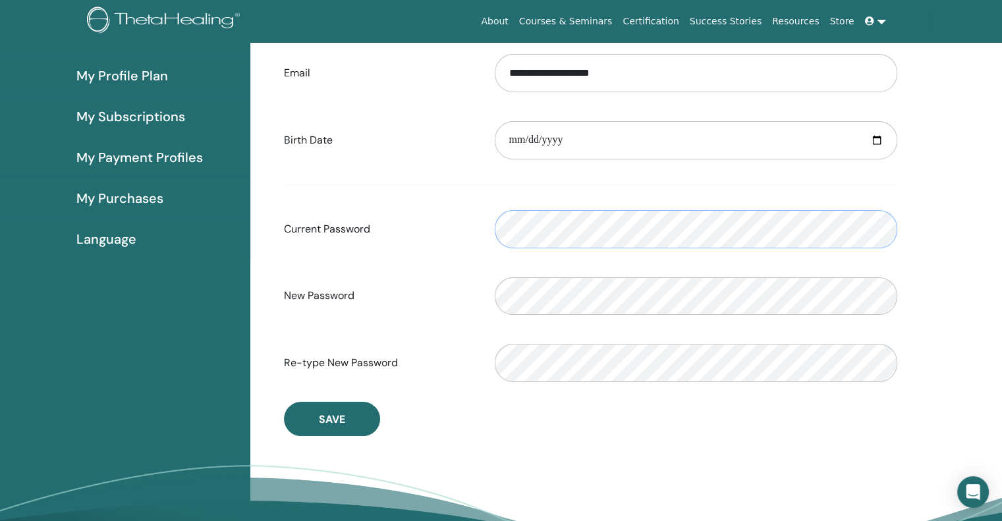
scroll to position [227, 0]
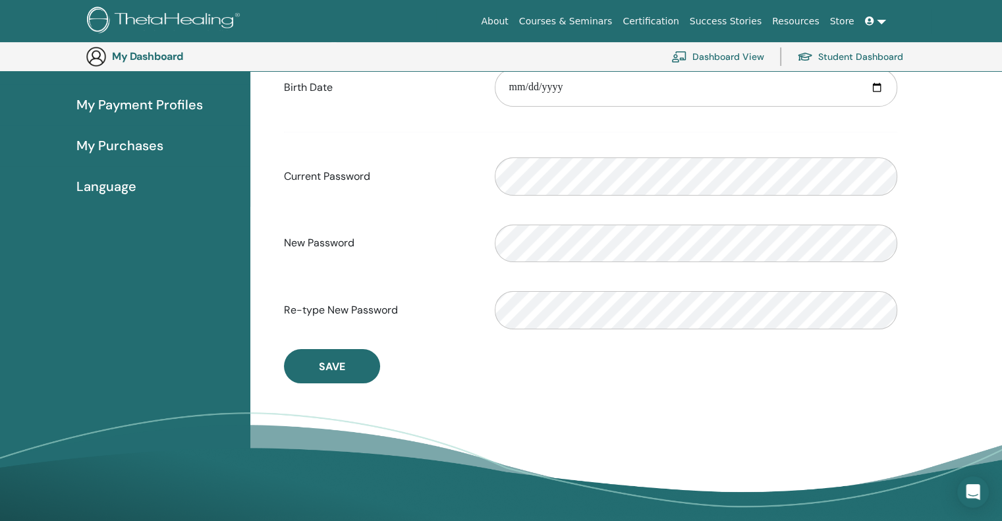
click at [558, 218] on div "Verification password mismatch" at bounding box center [696, 243] width 422 height 57
click at [425, 277] on form "**********" at bounding box center [590, 165] width 613 height 346
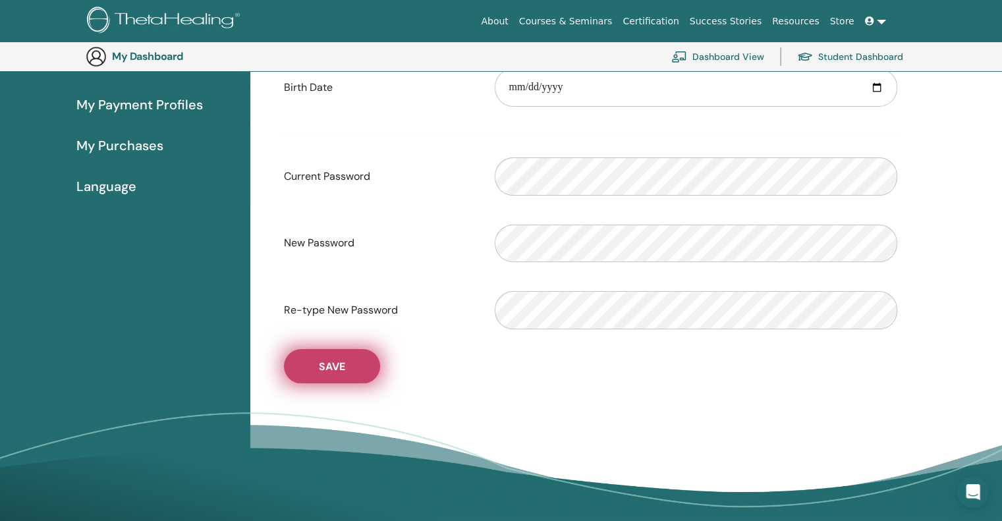
click at [335, 374] on button "Save" at bounding box center [332, 366] width 96 height 34
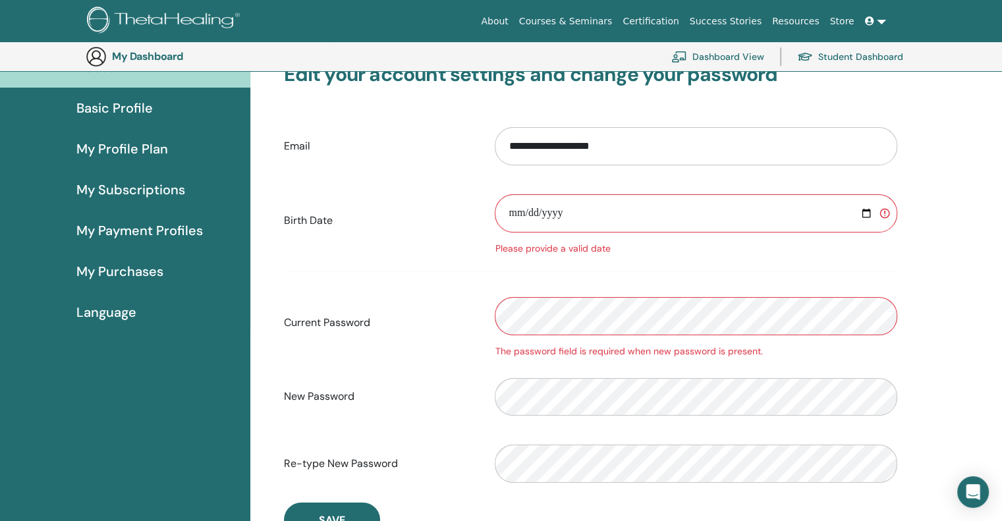
scroll to position [0, 0]
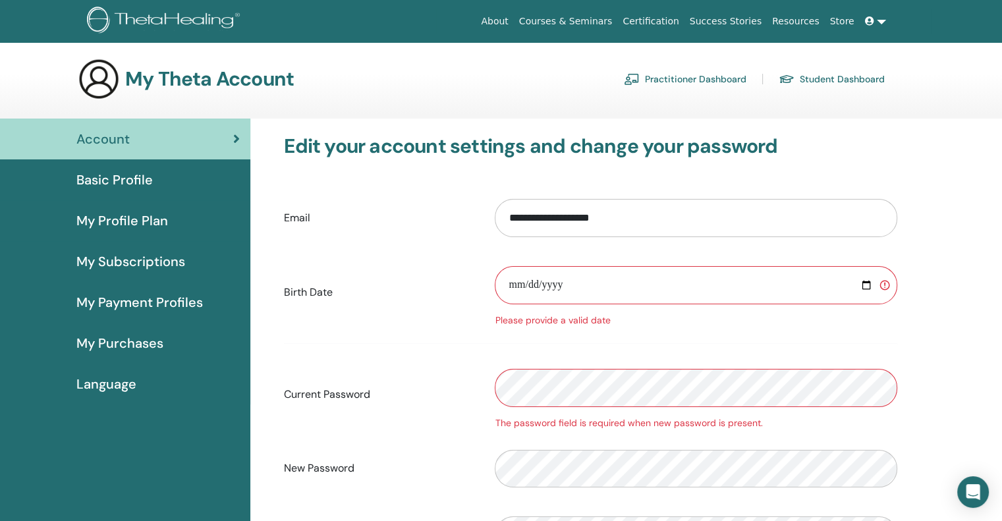
click at [592, 279] on input "date" at bounding box center [696, 285] width 402 height 38
click at [533, 293] on input "date" at bounding box center [696, 285] width 402 height 38
click at [516, 285] on input "date" at bounding box center [696, 285] width 402 height 38
click at [869, 281] on input "date" at bounding box center [696, 285] width 402 height 38
type input "**********"
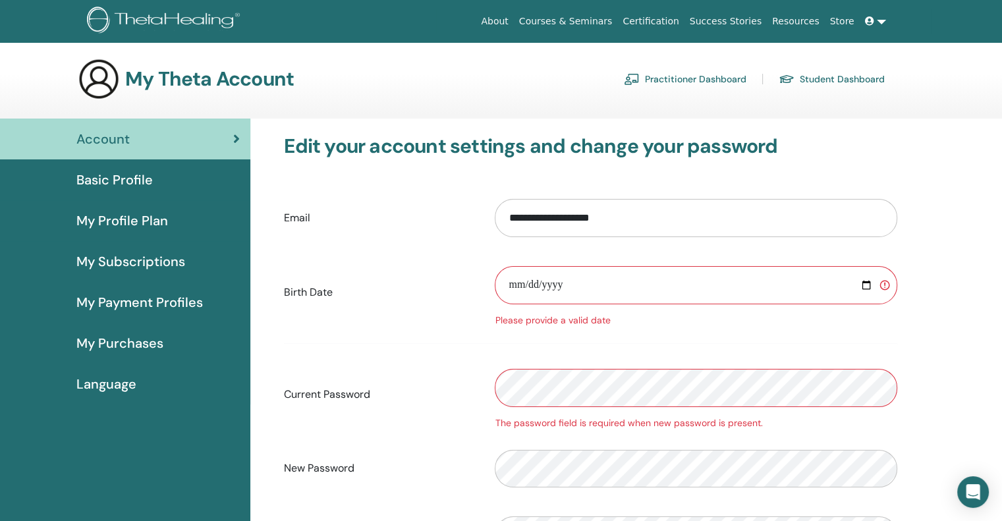
click at [406, 284] on label "Birth Date" at bounding box center [379, 292] width 211 height 25
click at [495, 237] on input "**********" at bounding box center [696, 218] width 402 height 38
click at [142, 155] on link "Account" at bounding box center [125, 139] width 250 height 41
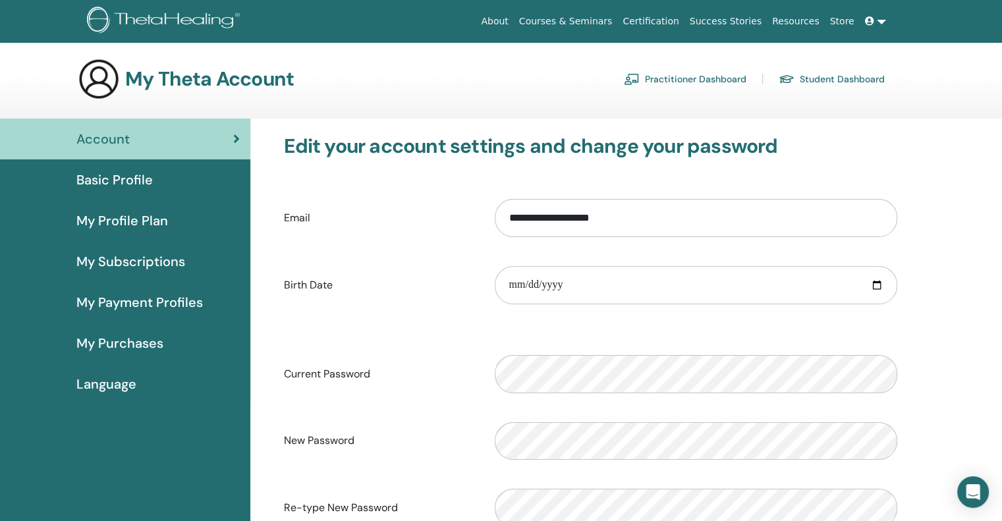
click at [885, 18] on link at bounding box center [875, 21] width 32 height 24
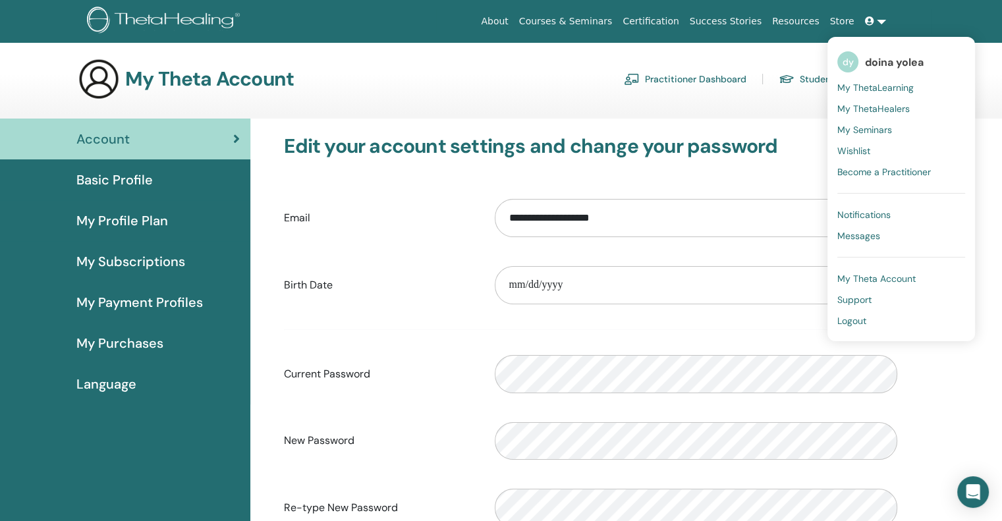
click at [872, 22] on icon at bounding box center [869, 20] width 9 height 9
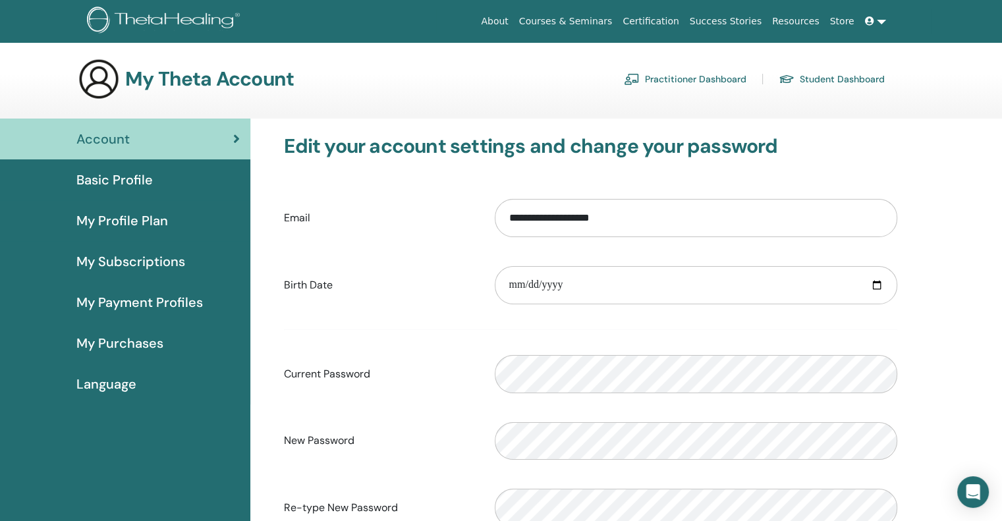
click at [839, 78] on link "Student Dashboard" at bounding box center [831, 78] width 106 height 21
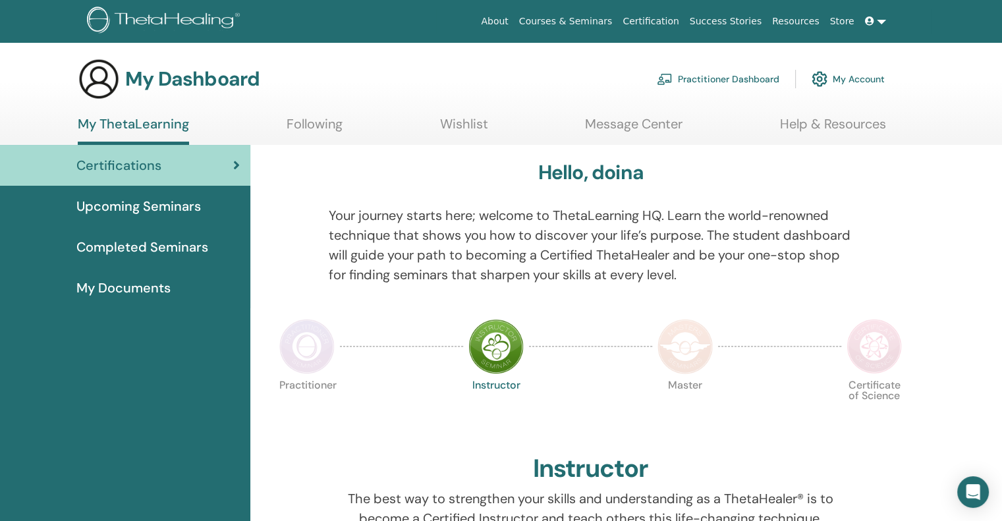
click at [615, 139] on link "Message Center" at bounding box center [633, 129] width 97 height 26
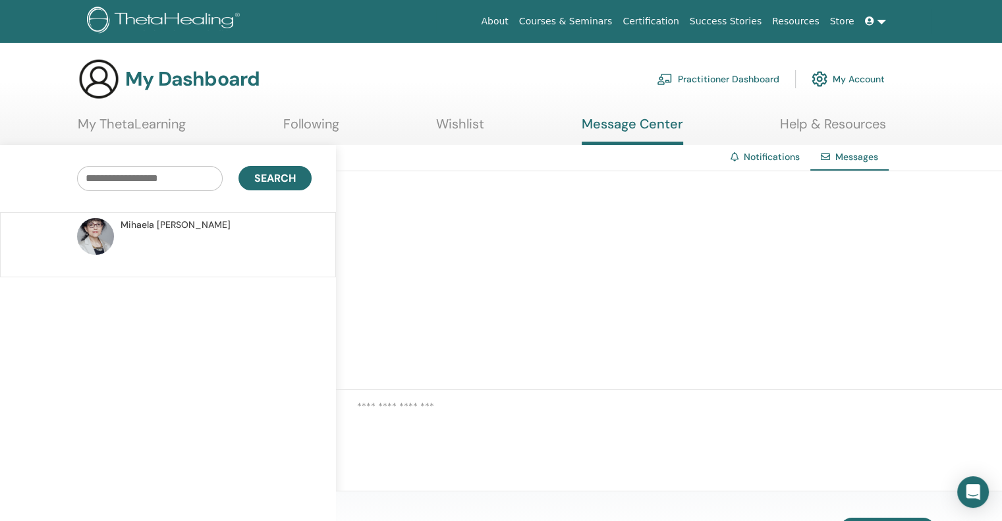
click at [311, 128] on link "Following" at bounding box center [311, 129] width 56 height 26
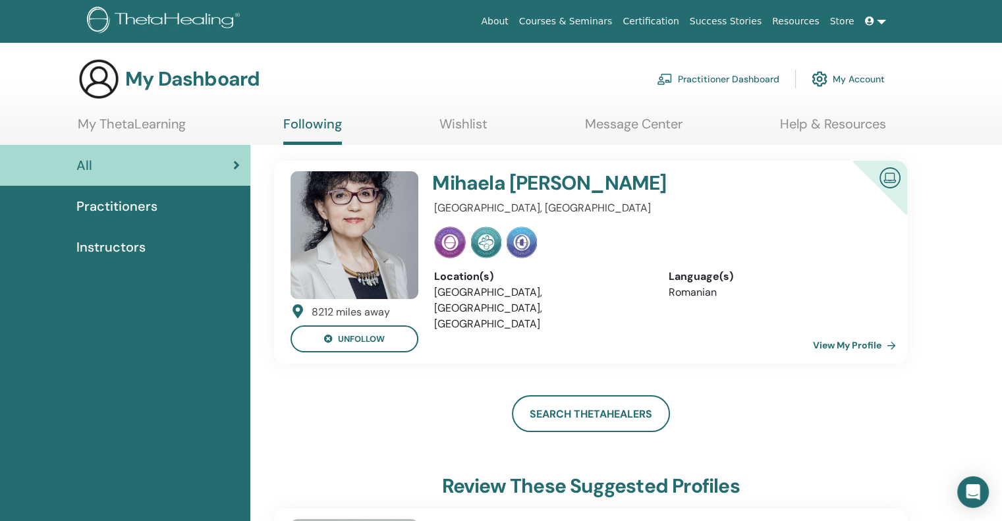
click at [435, 120] on ul "My ThetaLearning Following Wishlist Message Center Help & Resources" at bounding box center [482, 130] width 808 height 29
click at [161, 123] on link "My ThetaLearning" at bounding box center [132, 129] width 108 height 26
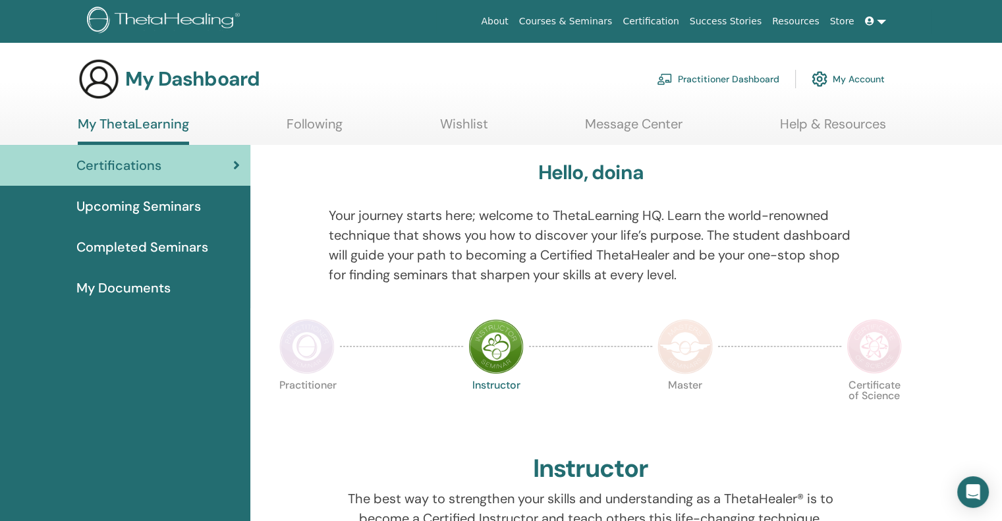
click at [153, 291] on span "My Documents" at bounding box center [123, 288] width 94 height 20
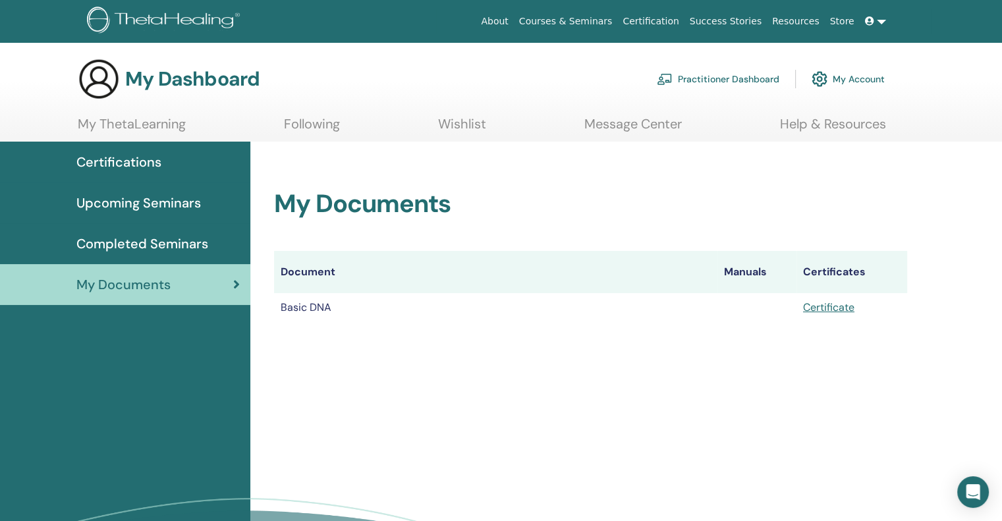
click at [830, 85] on link "My Account" at bounding box center [847, 79] width 73 height 29
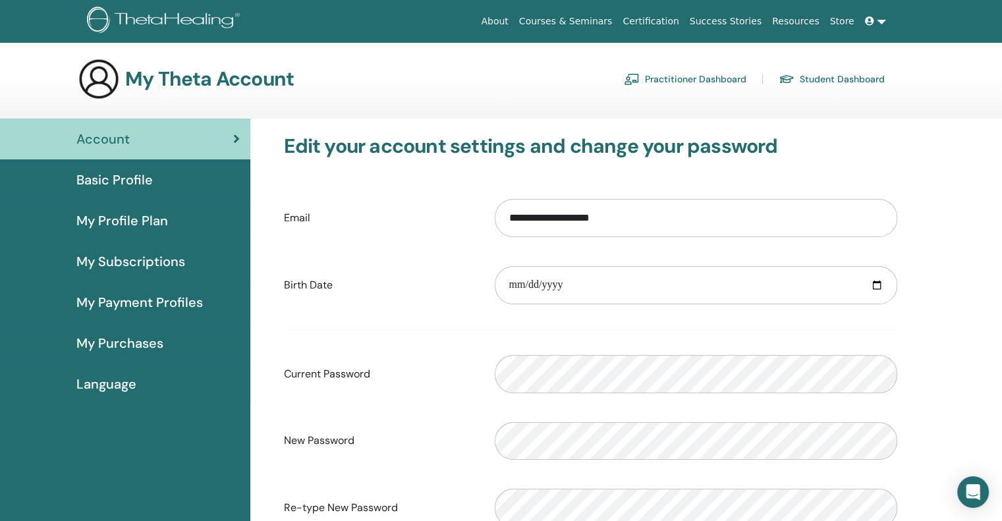
click at [875, 21] on span at bounding box center [871, 21] width 12 height 11
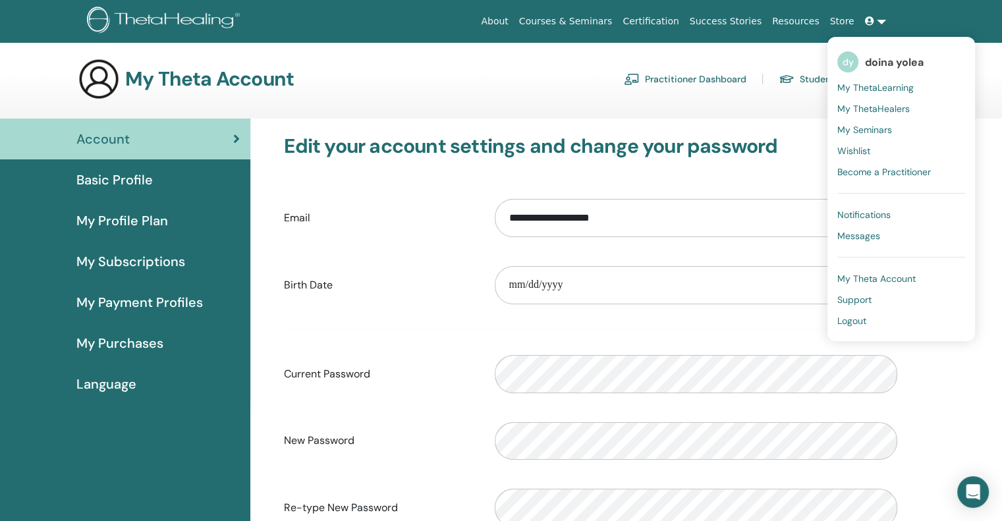
click at [138, 187] on span "Basic Profile" at bounding box center [114, 180] width 76 height 20
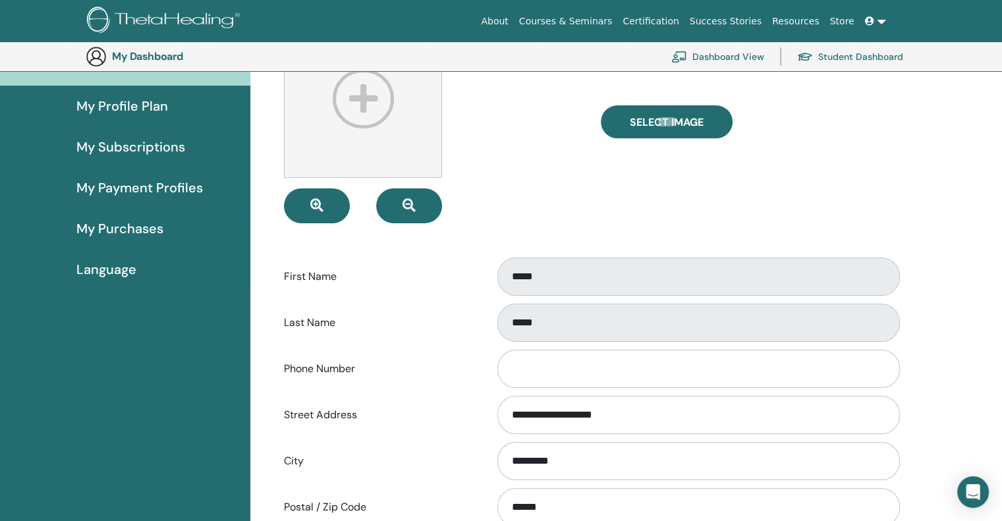
scroll to position [161, 0]
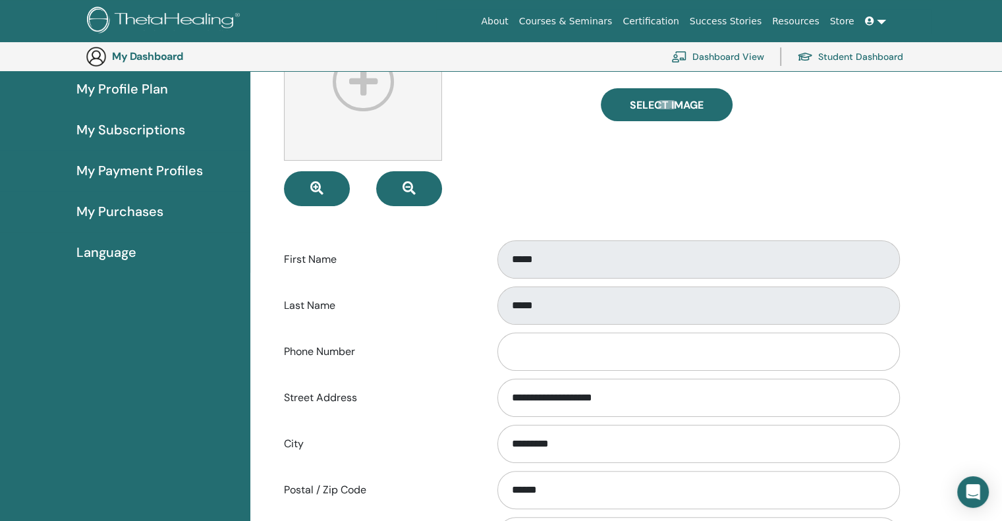
click at [465, 315] on div "Last Name *****" at bounding box center [590, 305] width 633 height 43
click at [492, 292] on div "*****" at bounding box center [696, 305] width 422 height 43
click at [494, 310] on div "*****" at bounding box center [696, 305] width 422 height 43
click at [490, 311] on div "*****" at bounding box center [696, 305] width 422 height 43
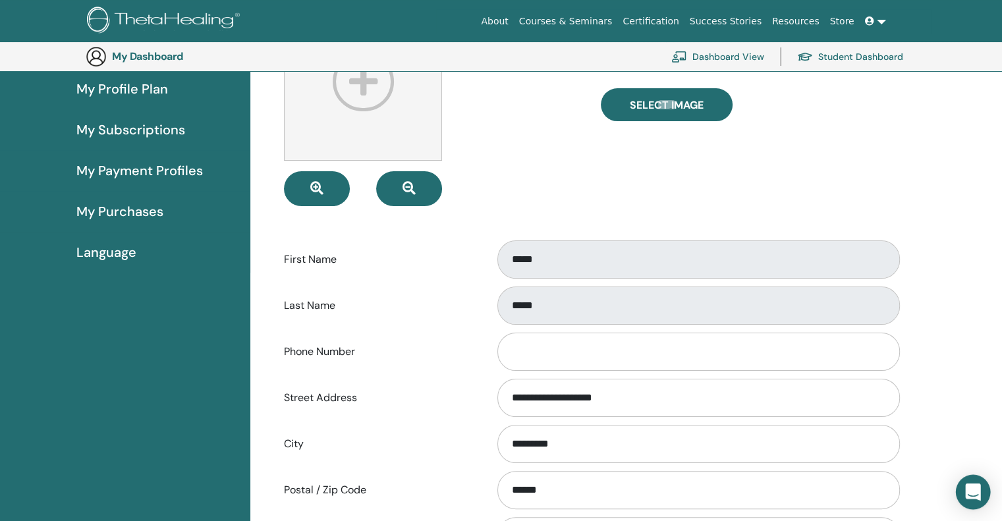
click at [985, 493] on div "Open Intercom Messenger" at bounding box center [972, 492] width 35 height 35
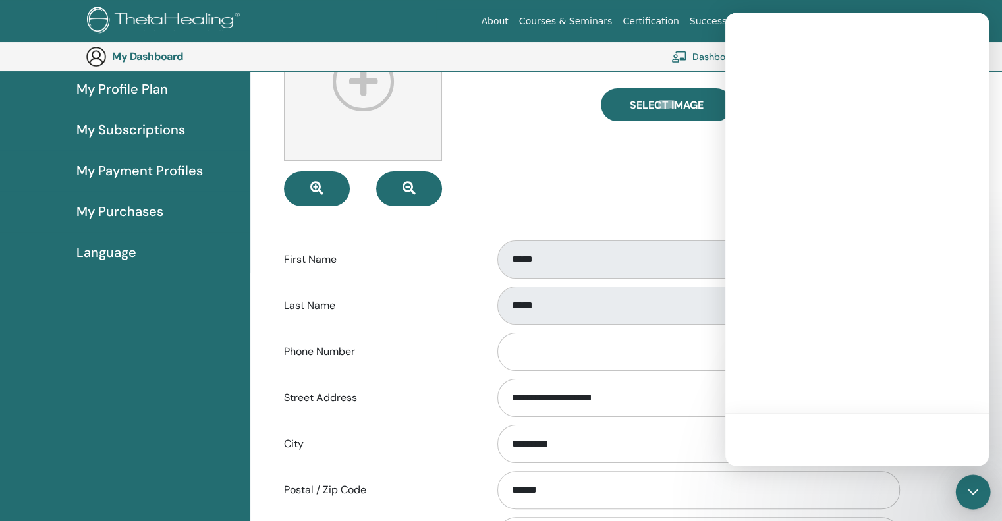
scroll to position [0, 0]
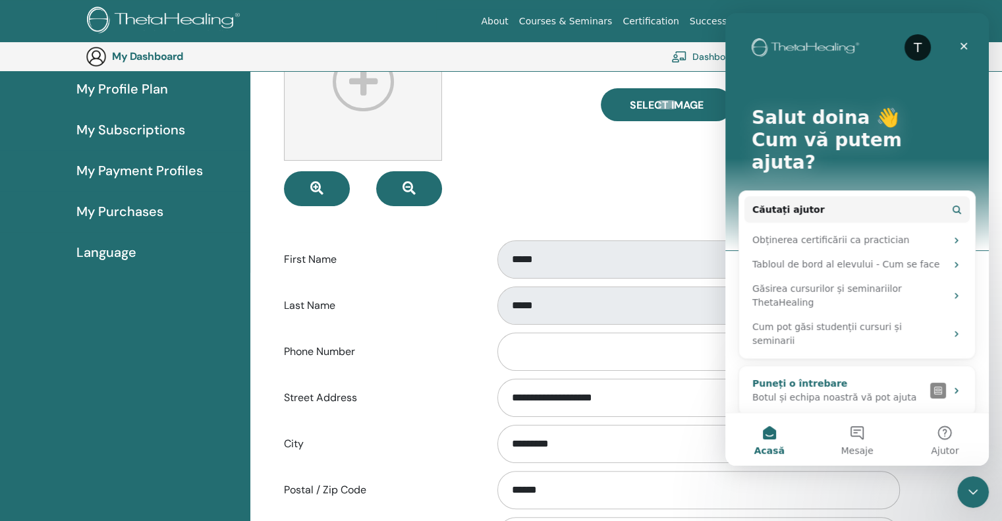
click at [915, 390] on div "Botul și echipa noastră vă pot ajuta" at bounding box center [838, 397] width 173 height 14
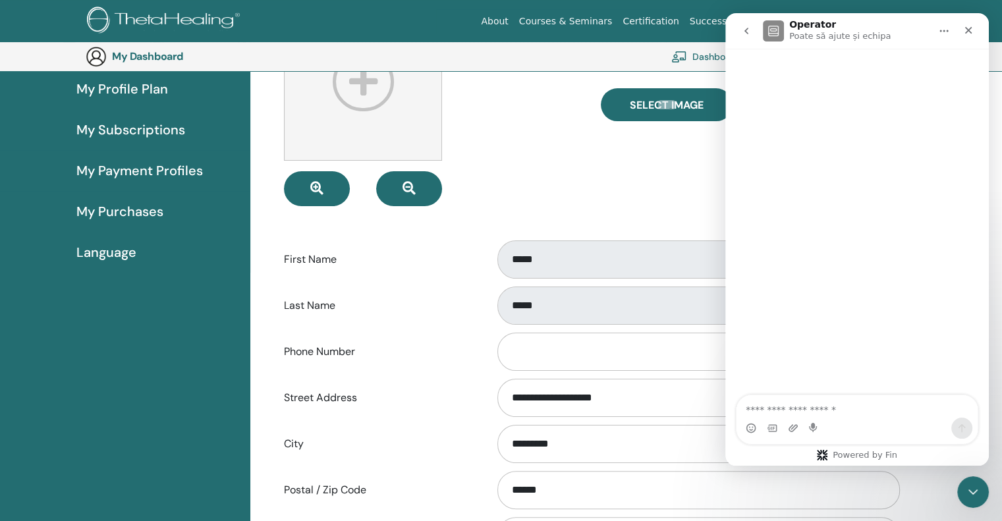
click at [843, 413] on textarea "Puneți o întrebare..." at bounding box center [856, 406] width 241 height 22
type textarea "*"
type textarea "**********"
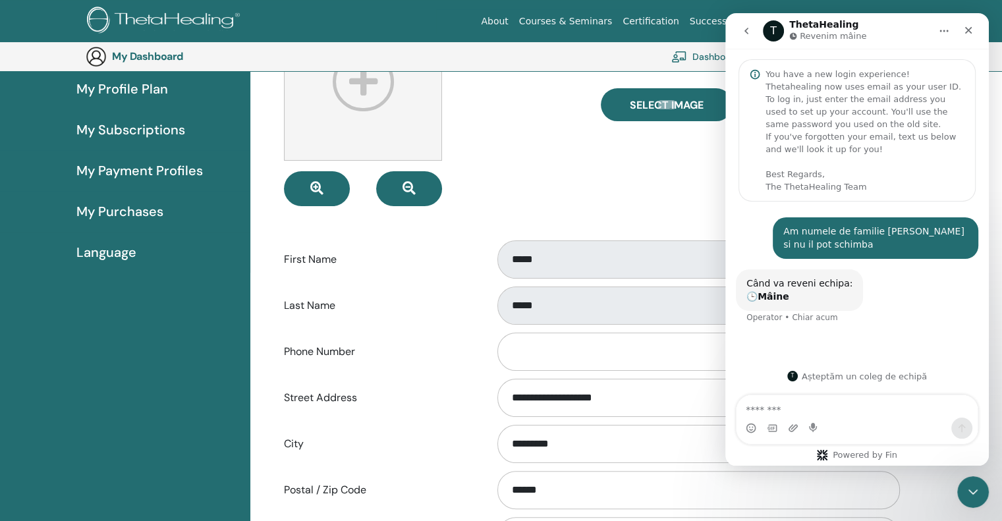
click at [737, 32] on button "go back" at bounding box center [746, 30] width 25 height 25
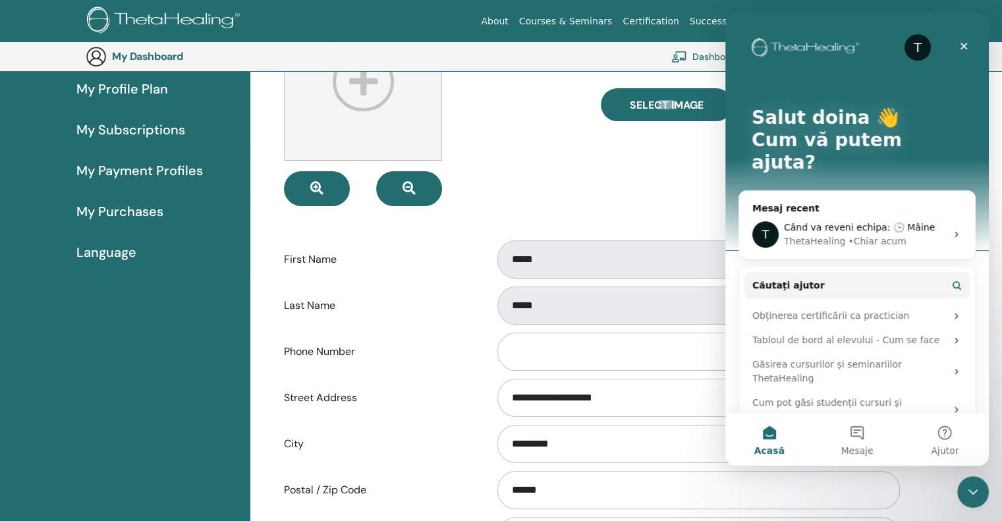
click at [619, 188] on div "Select Image" at bounding box center [749, 104] width 316 height 203
click at [536, 213] on form "**********" at bounding box center [590, 362] width 613 height 718
click at [543, 179] on div at bounding box center [432, 104] width 316 height 203
click at [875, 222] on span "Când va reveni echipa: 🕒 Mâine" at bounding box center [859, 227] width 151 height 11
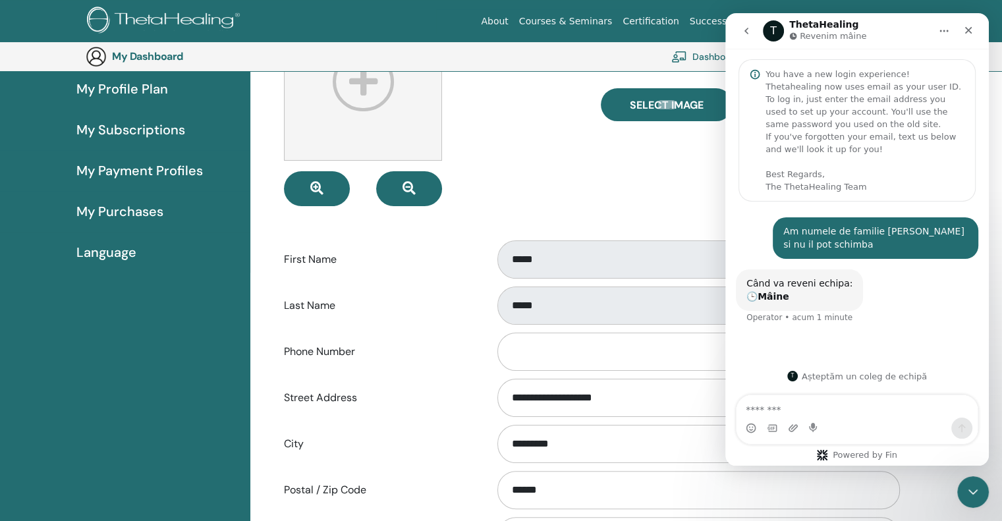
click at [737, 30] on button "go back" at bounding box center [746, 30] width 25 height 25
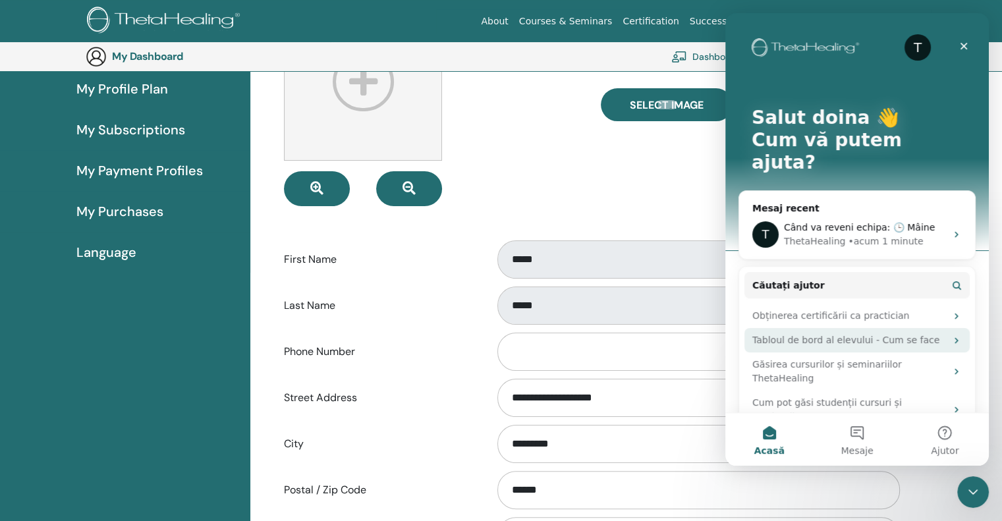
click at [937, 333] on div "Tabloul de bord al elevului - Cum se face" at bounding box center [849, 340] width 194 height 14
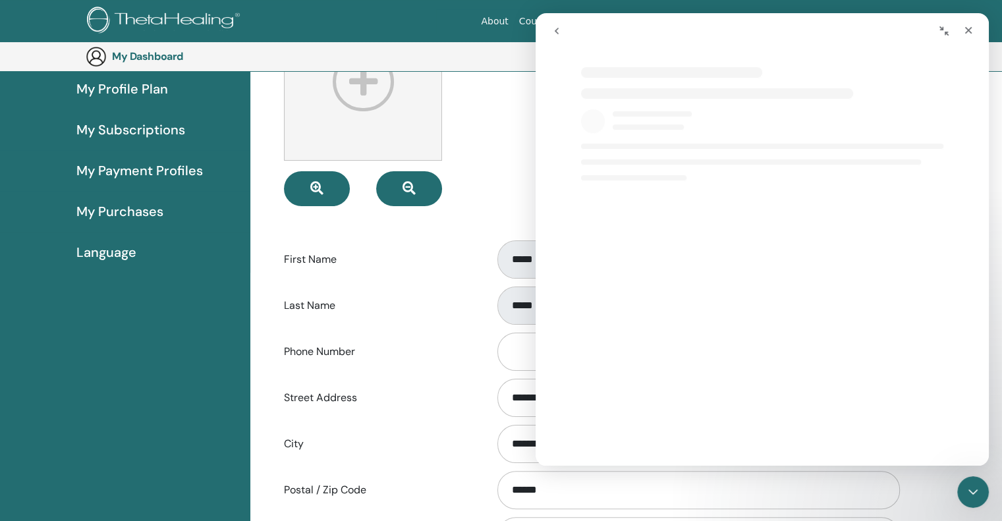
select select "**"
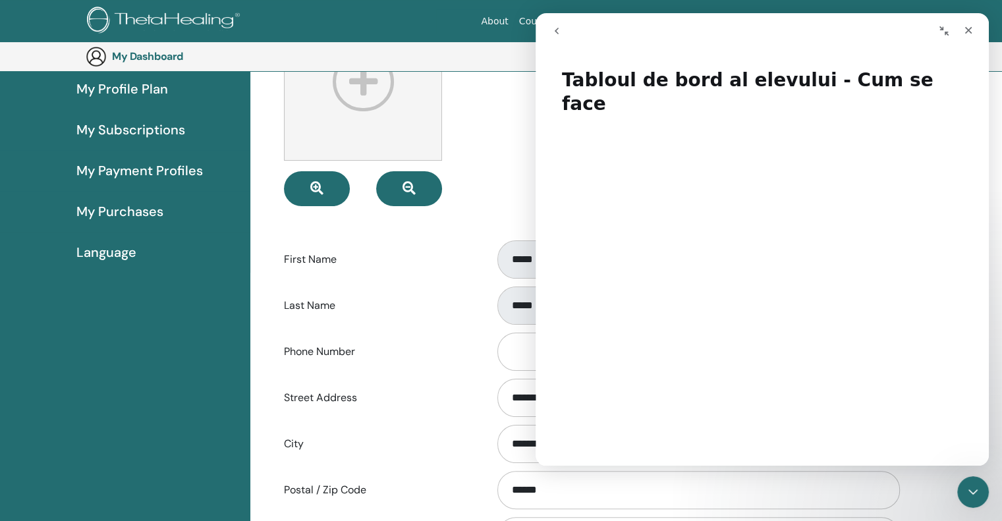
click at [557, 32] on icon "go back" at bounding box center [556, 31] width 4 height 7
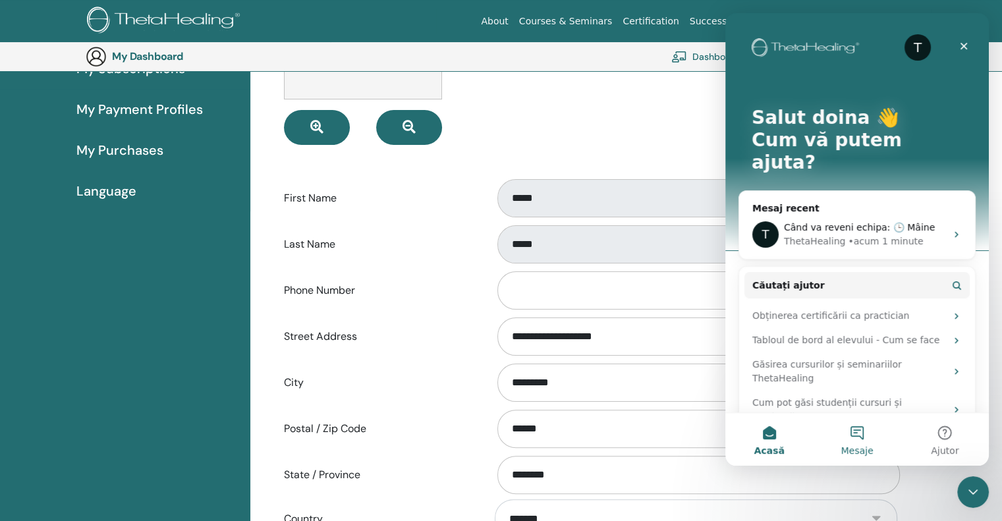
scroll to position [227, 0]
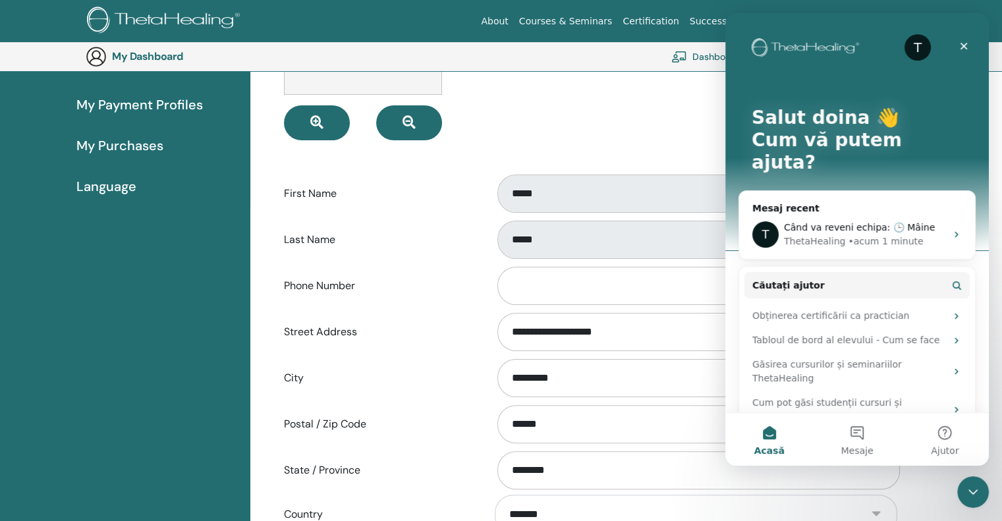
click at [787, 442] on button "Acasă" at bounding box center [769, 439] width 88 height 53
click at [946, 437] on button "Ajutor" at bounding box center [945, 439] width 88 height 53
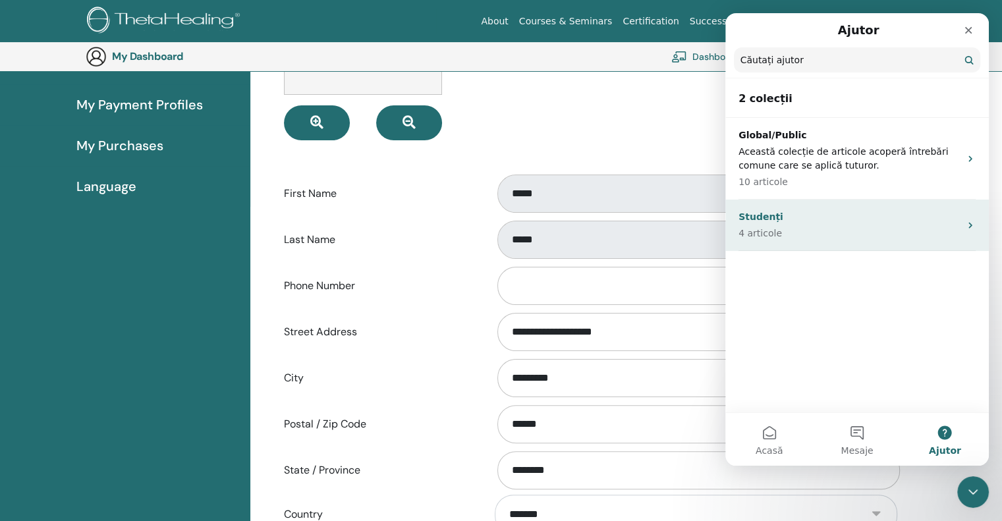
click at [946, 227] on p "4 articole" at bounding box center [848, 234] width 221 height 14
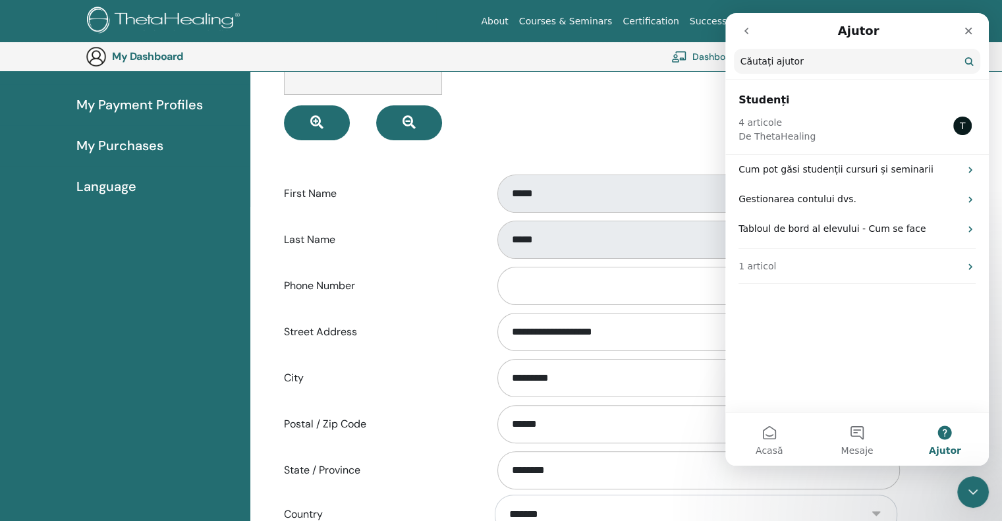
click at [746, 38] on button "go back" at bounding box center [746, 30] width 25 height 25
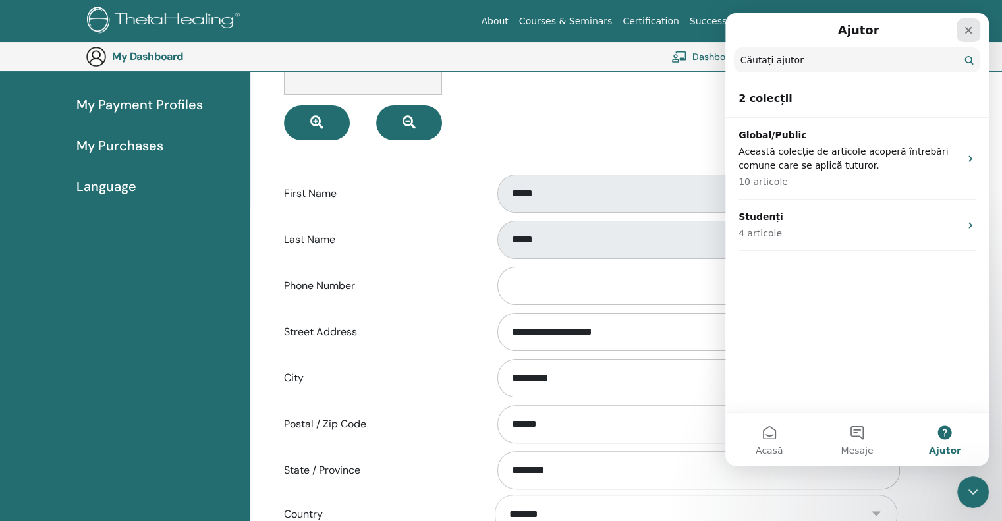
click at [959, 31] on div "Închidere" at bounding box center [968, 30] width 24 height 24
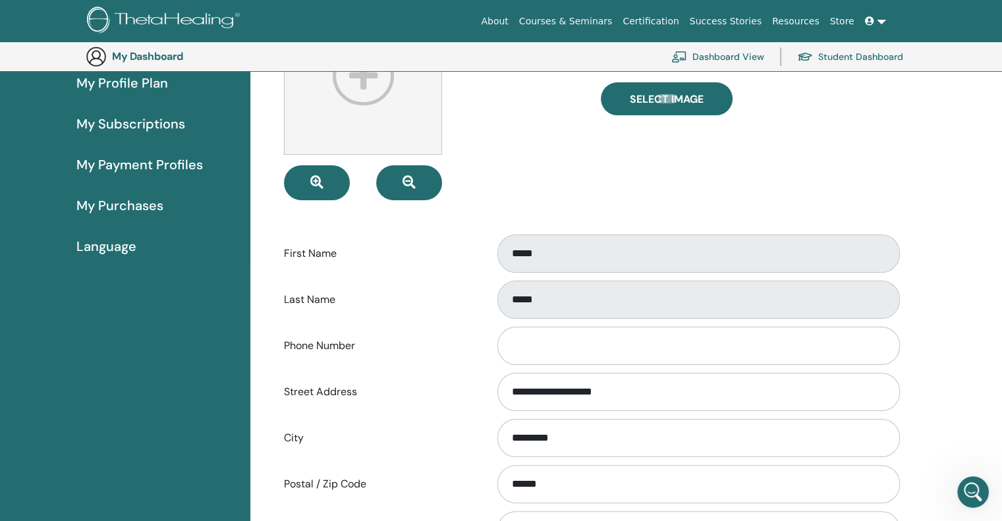
scroll to position [0, 0]
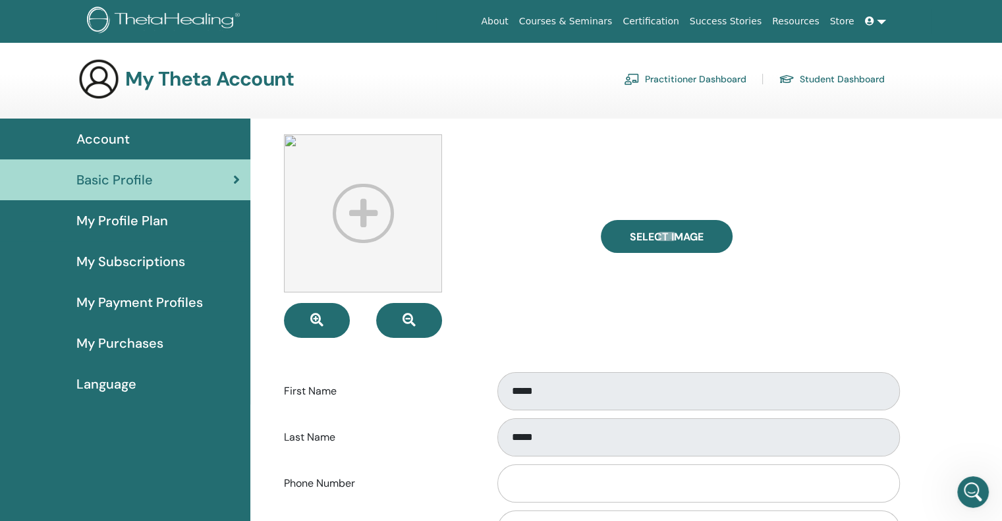
click at [175, 211] on div "My Profile Plan" at bounding box center [125, 221] width 229 height 20
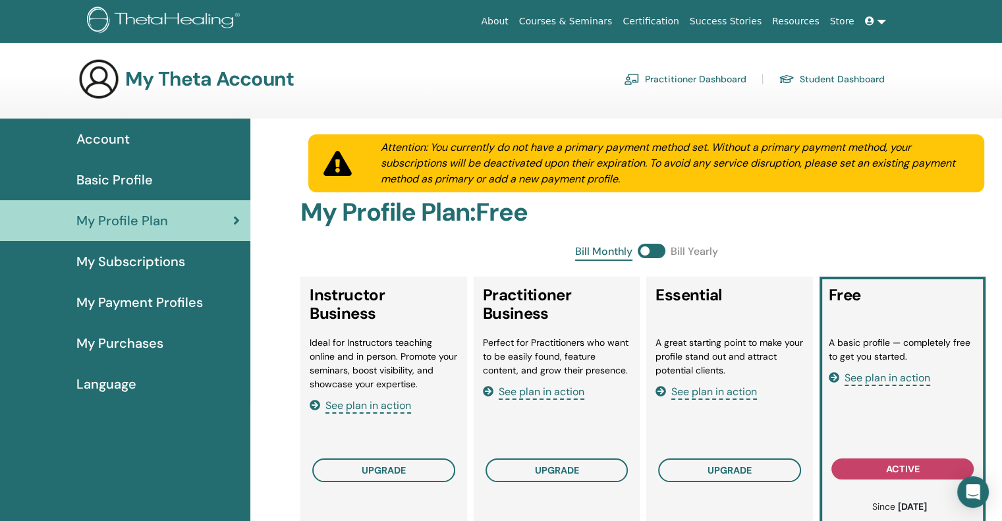
click at [165, 184] on div "Basic Profile" at bounding box center [125, 180] width 229 height 20
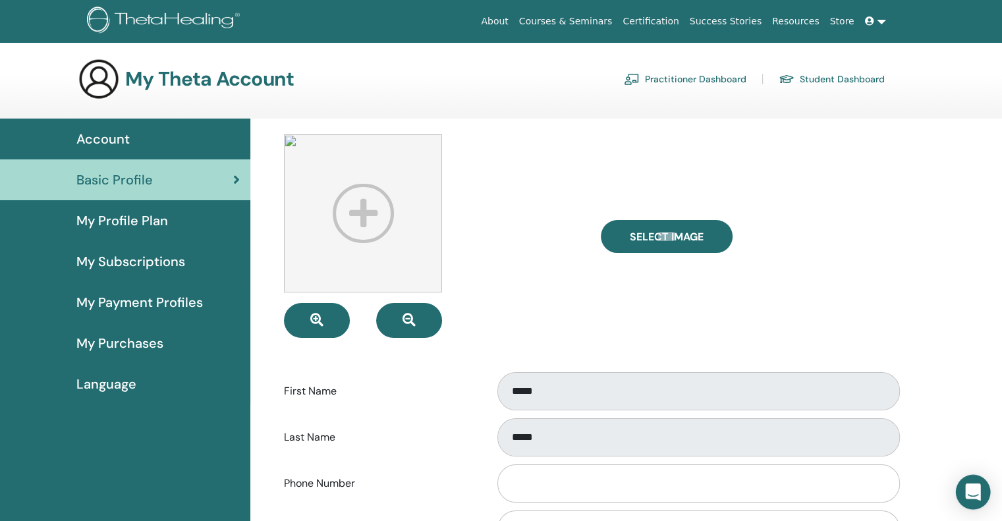
click at [972, 506] on body "About Courses & Seminars Certification Success Stories Resources Store dy doina…" at bounding box center [501, 260] width 1002 height 521
click at [972, 497] on icon "Open Intercom Messenger" at bounding box center [972, 491] width 17 height 17
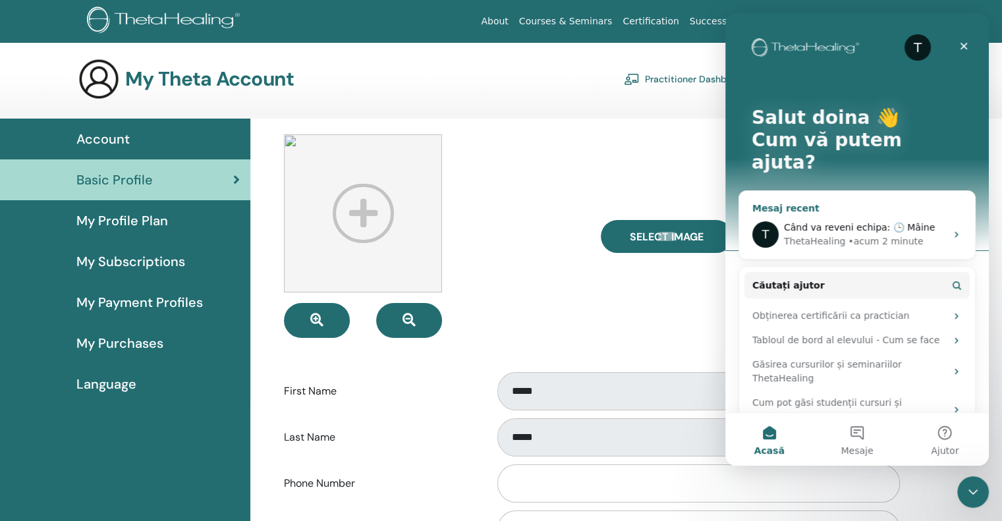
click at [922, 221] on div "Când va reveni echipa: 🕒 Mâine" at bounding box center [865, 228] width 162 height 14
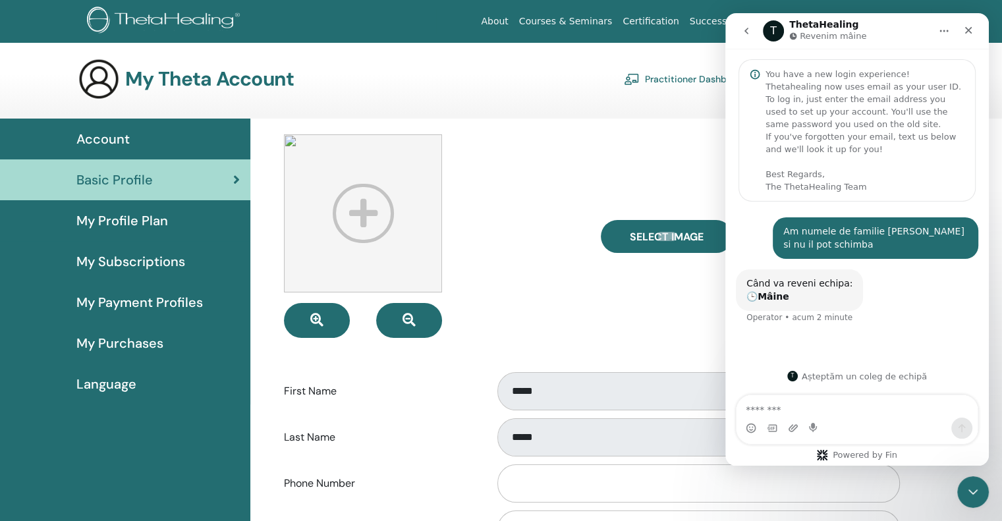
click at [799, 404] on textarea "Mesaj..." at bounding box center [856, 406] width 241 height 22
type textarea "**********"
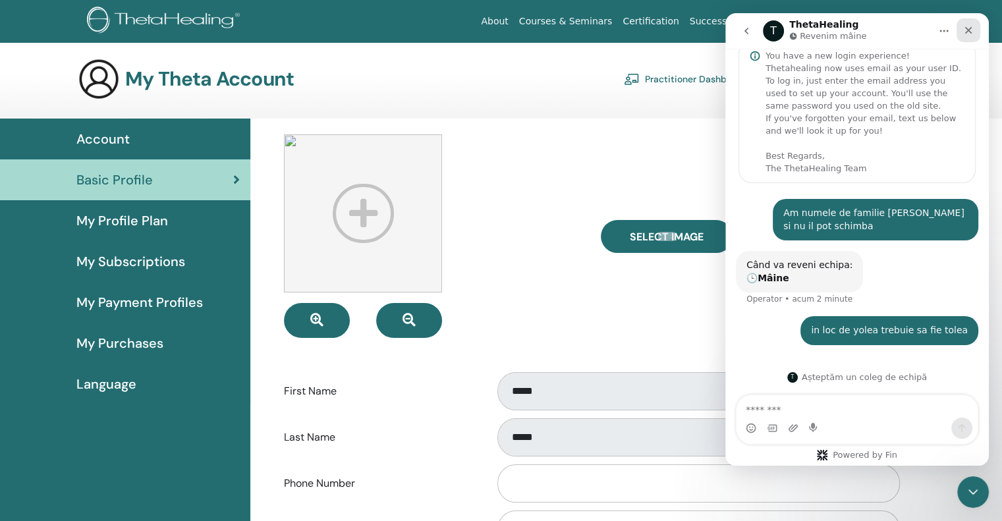
click at [970, 33] on icon "Închidere" at bounding box center [968, 30] width 7 height 7
